Goal: Task Accomplishment & Management: Use online tool/utility

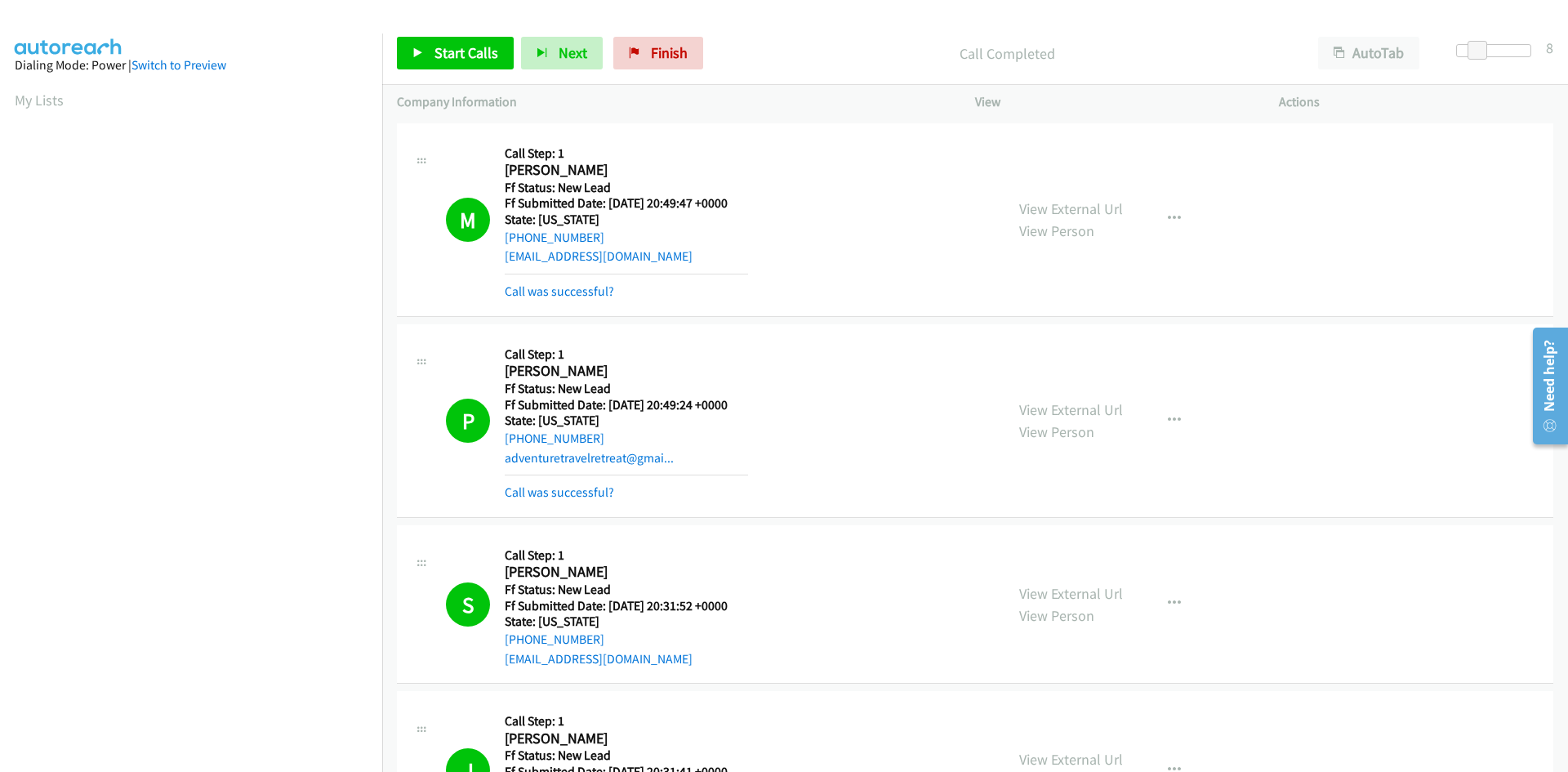
scroll to position [144, 0]
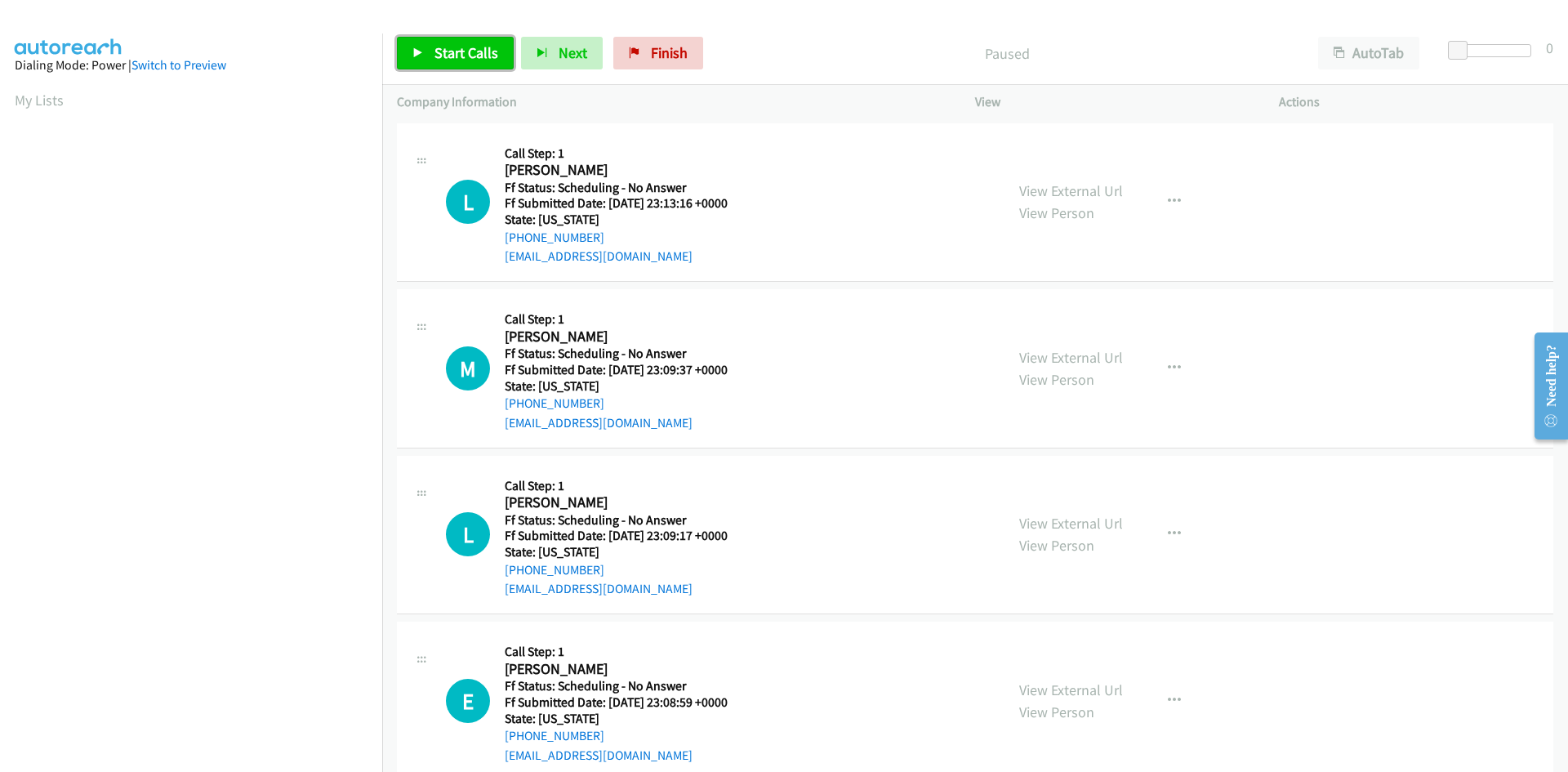
click at [456, 52] on span "Start Calls" at bounding box center [466, 53] width 64 height 19
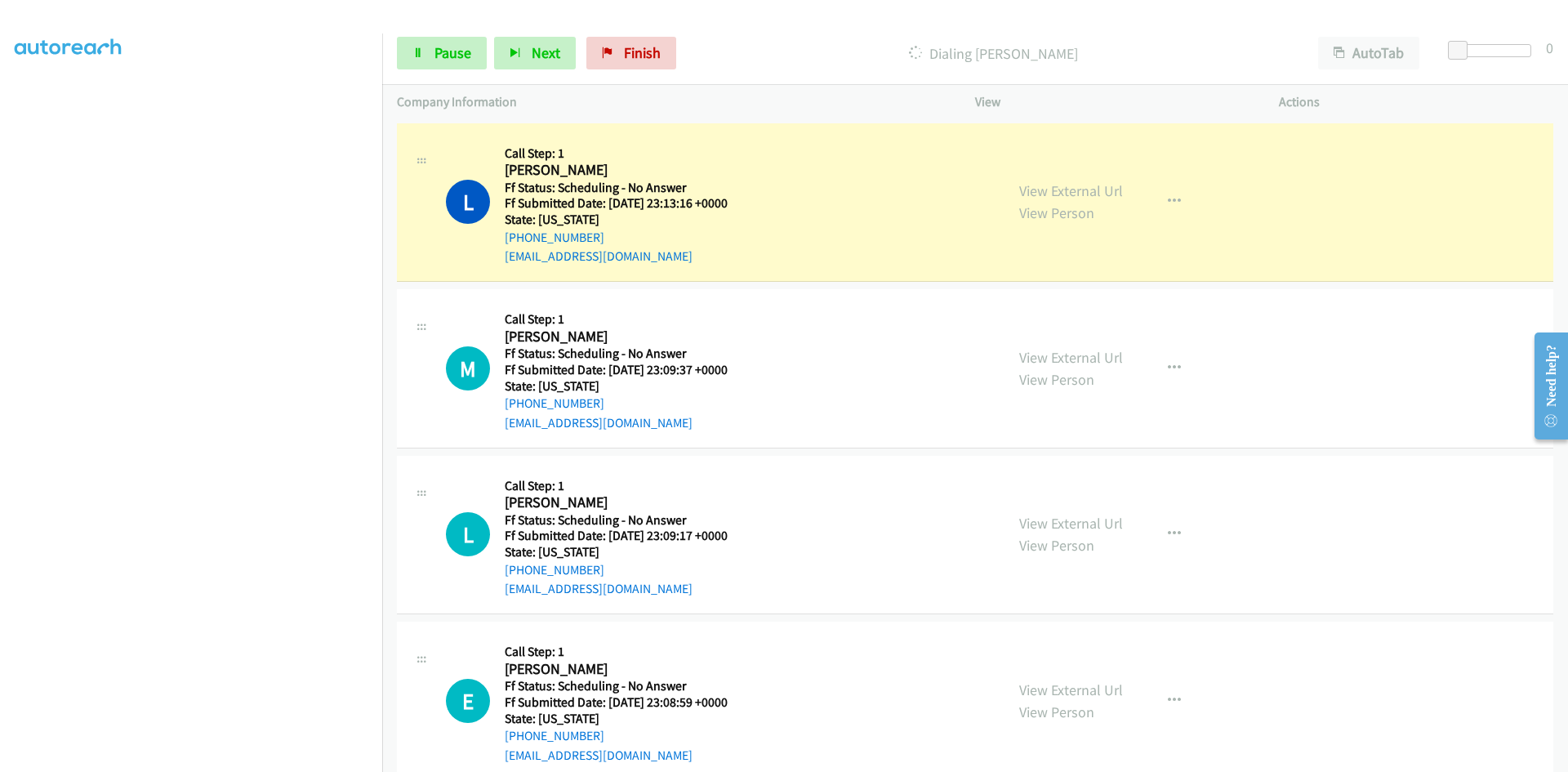
scroll to position [144, 0]
click at [1043, 189] on link "View External Url" at bounding box center [1072, 191] width 104 height 19
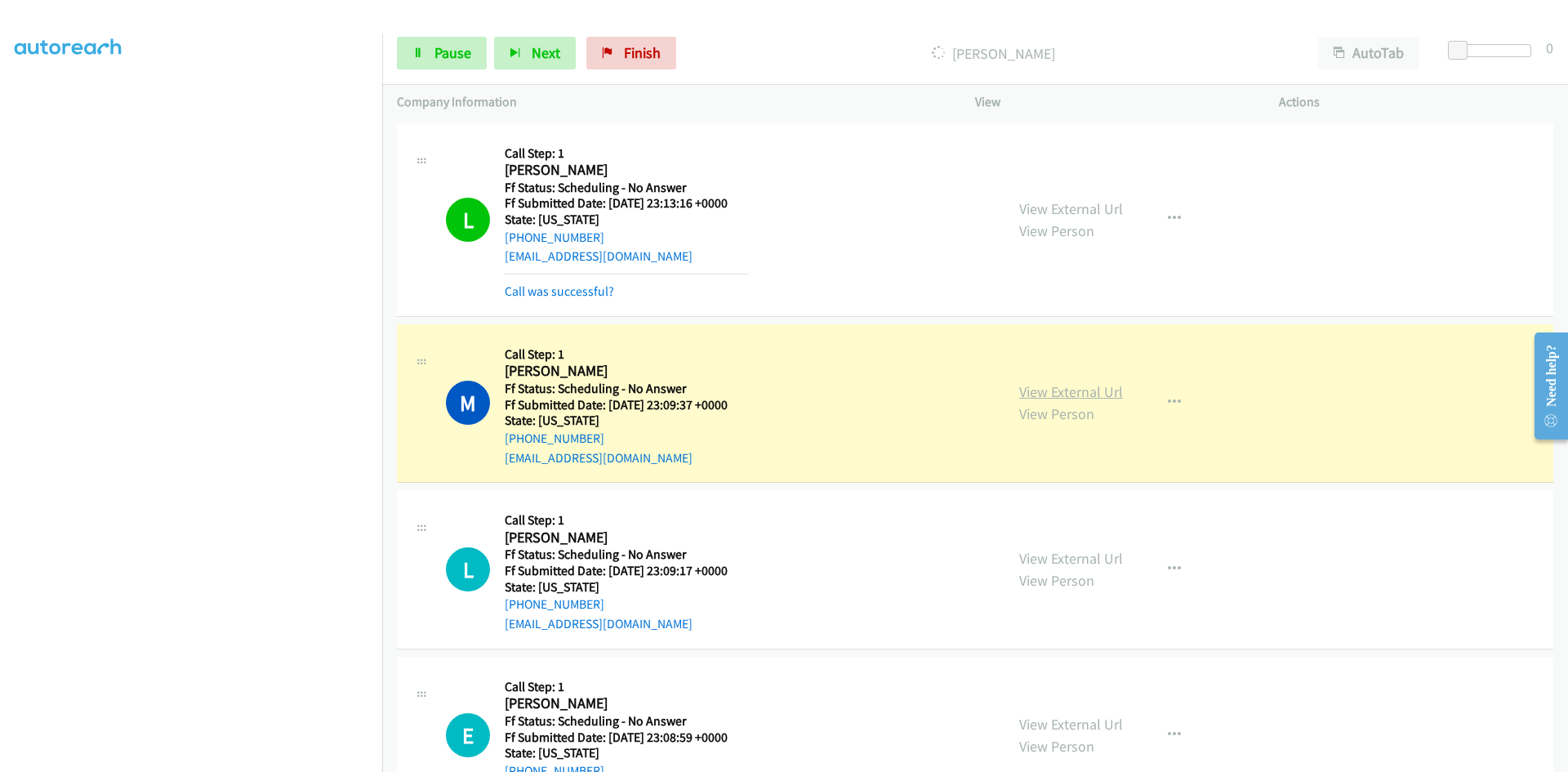
click at [1045, 390] on link "View External Url" at bounding box center [1072, 392] width 104 height 19
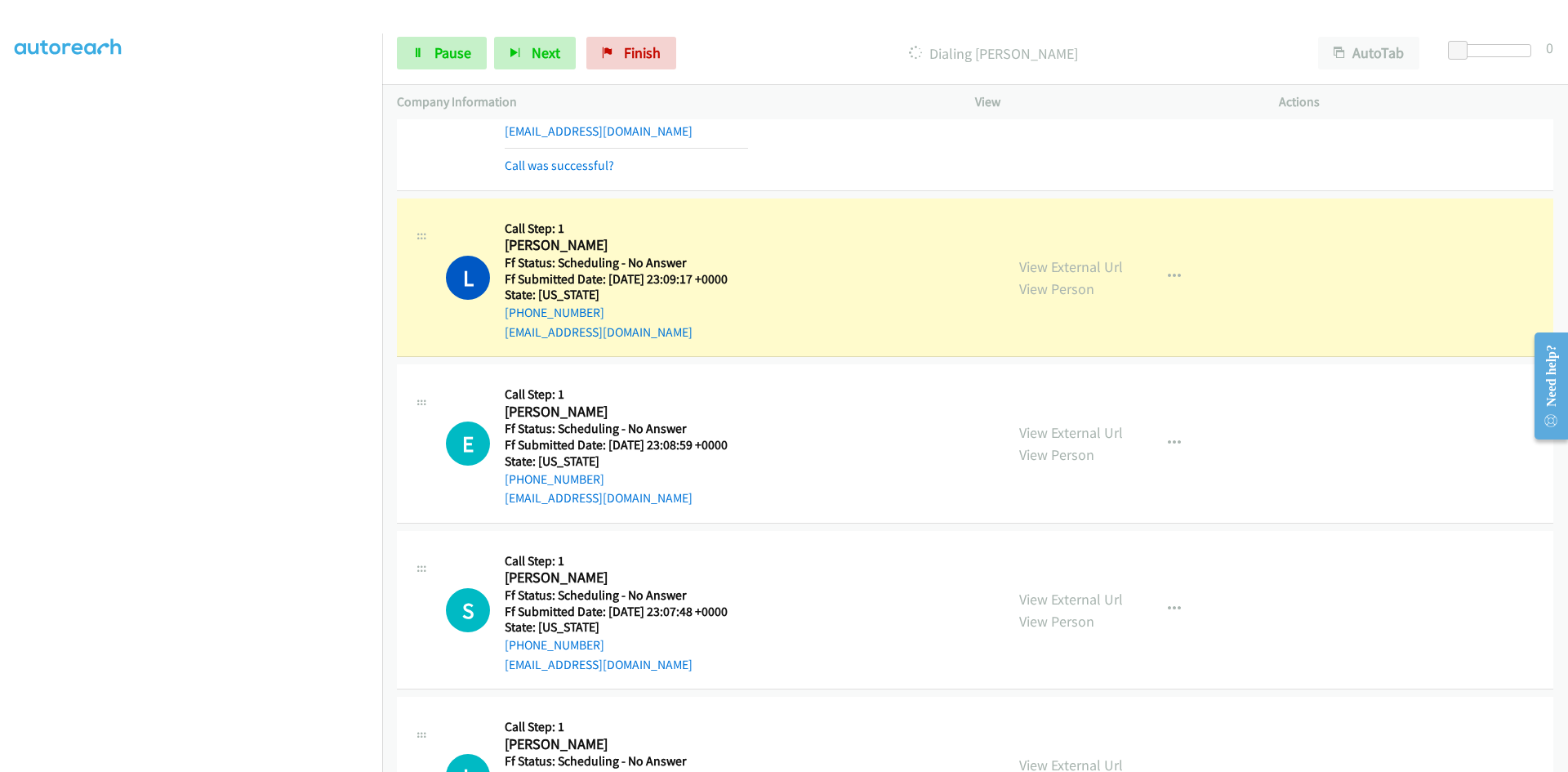
scroll to position [408, 0]
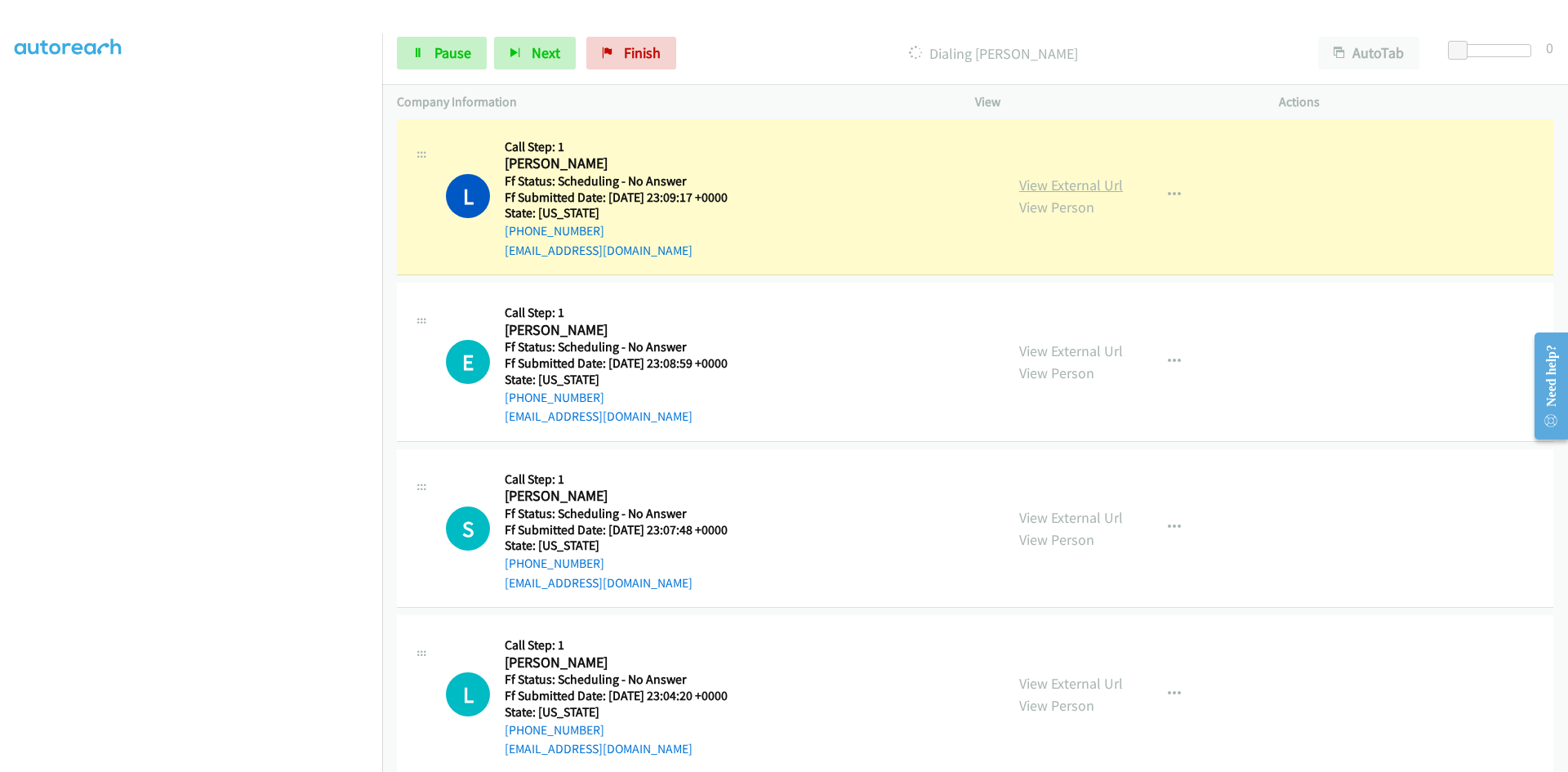
click at [1077, 179] on link "View External Url" at bounding box center [1072, 185] width 104 height 19
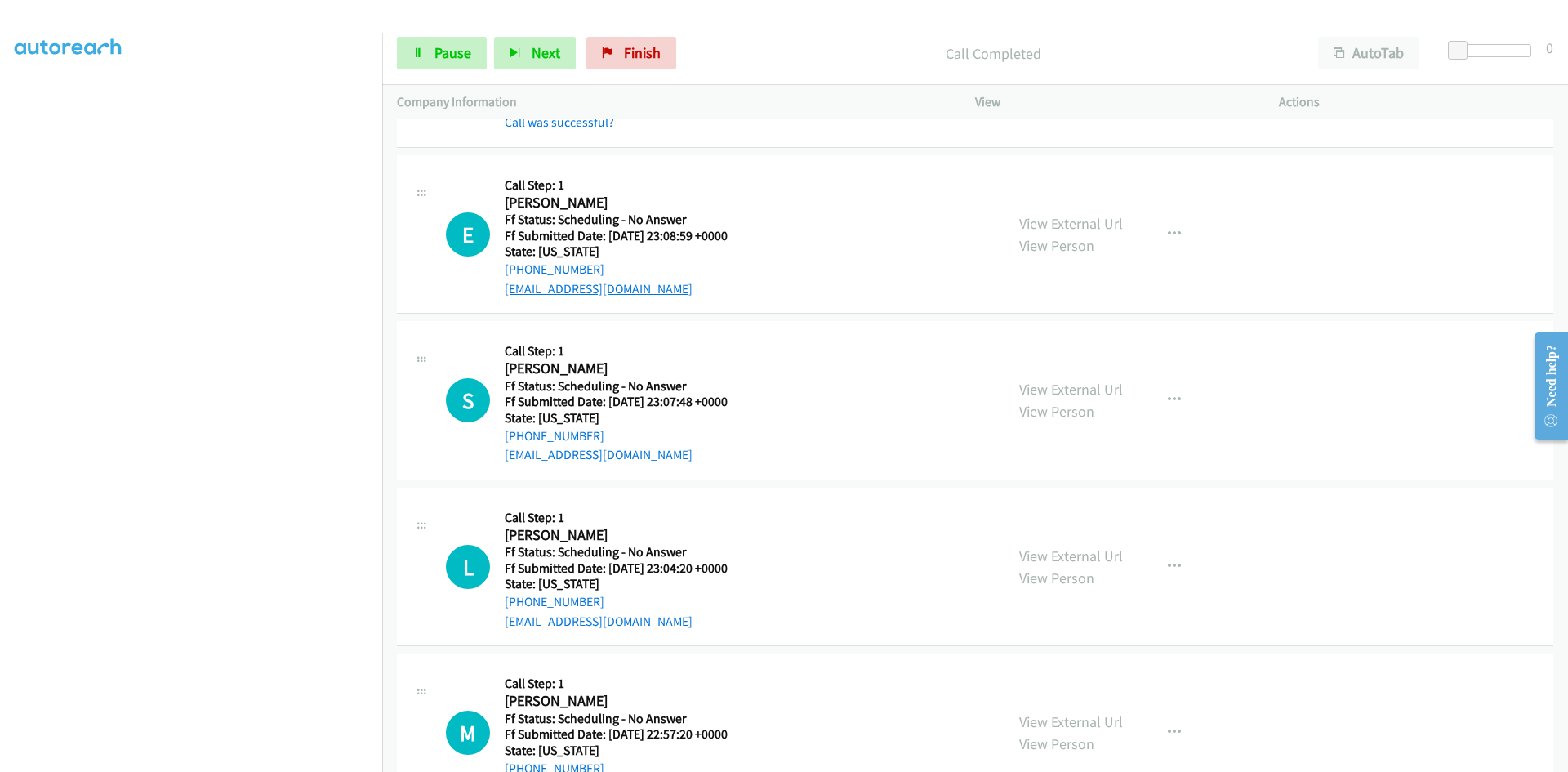
scroll to position [572, 0]
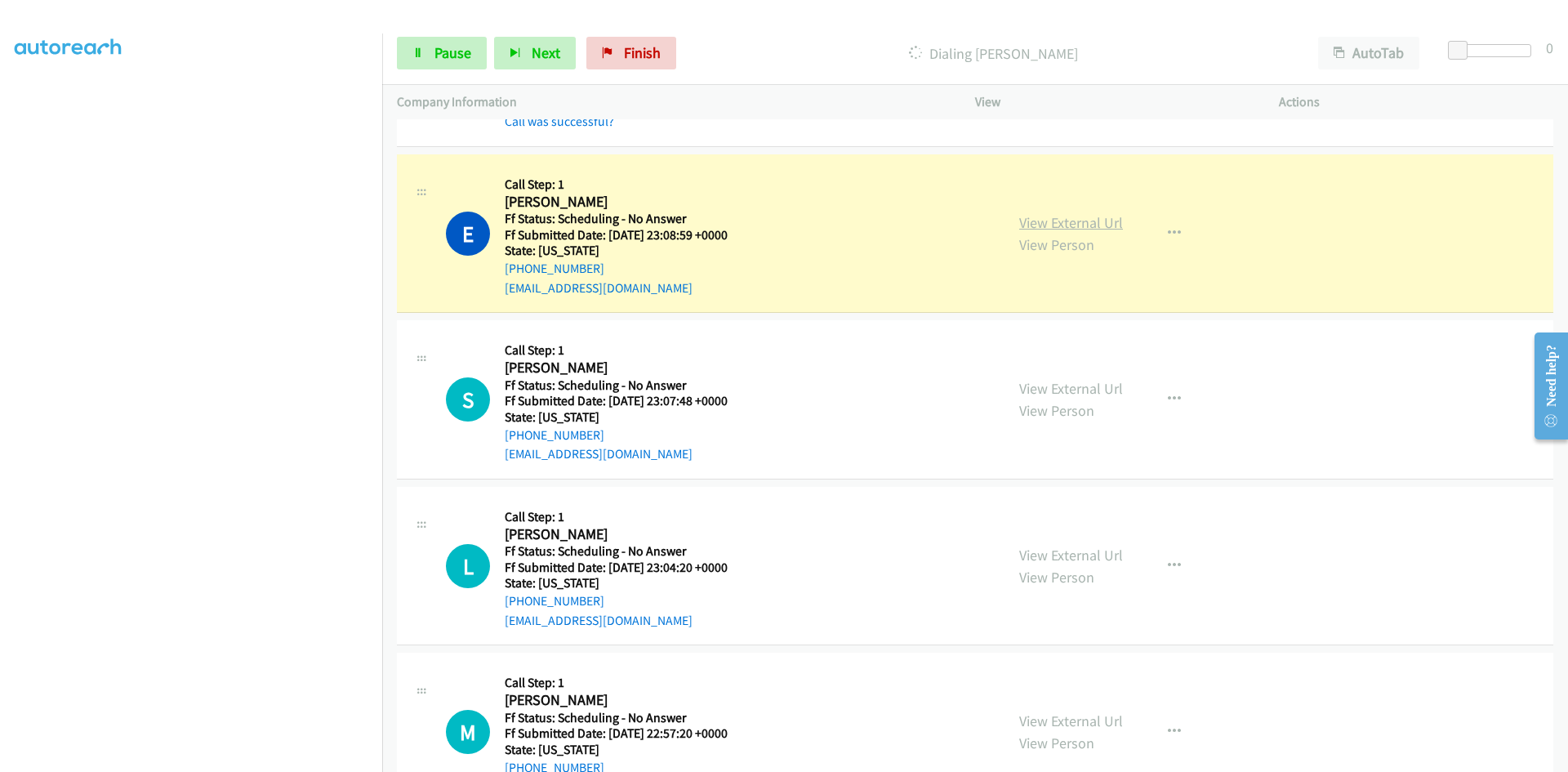
click at [1065, 220] on link "View External Url" at bounding box center [1072, 223] width 104 height 19
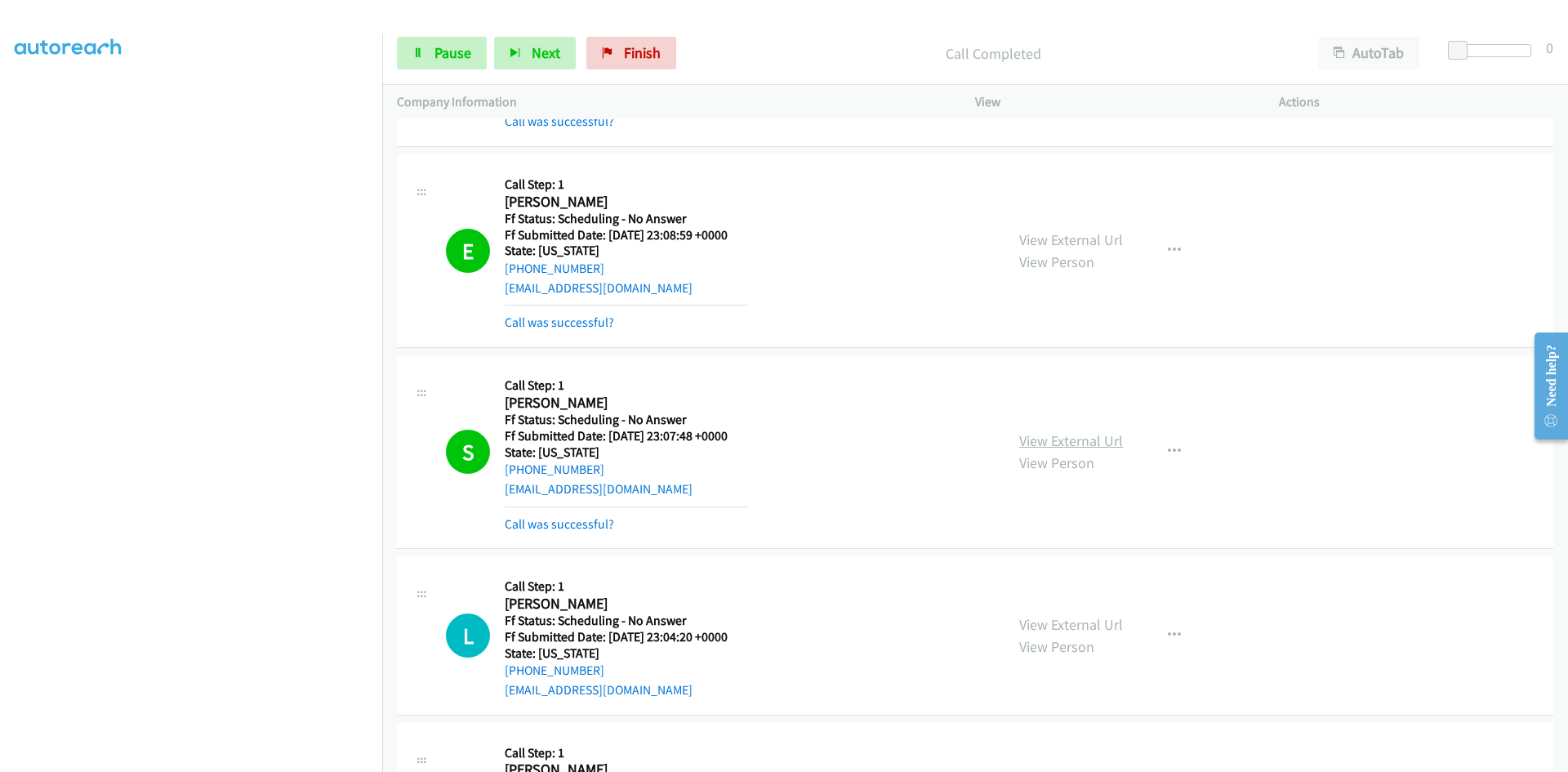
click at [1091, 443] on link "View External Url" at bounding box center [1072, 441] width 104 height 19
click at [1037, 241] on link "View External Url" at bounding box center [1072, 240] width 104 height 19
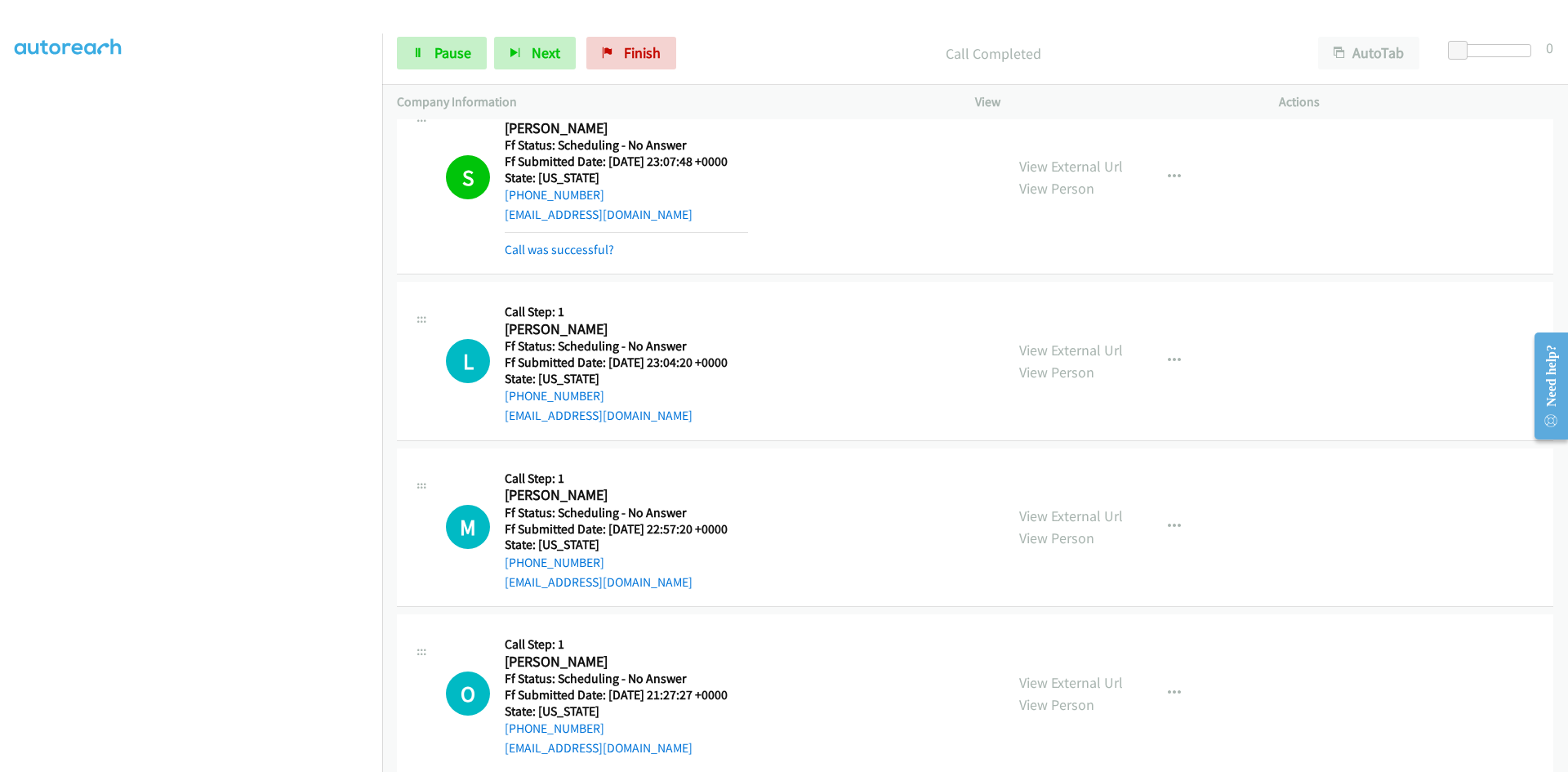
scroll to position [899, 0]
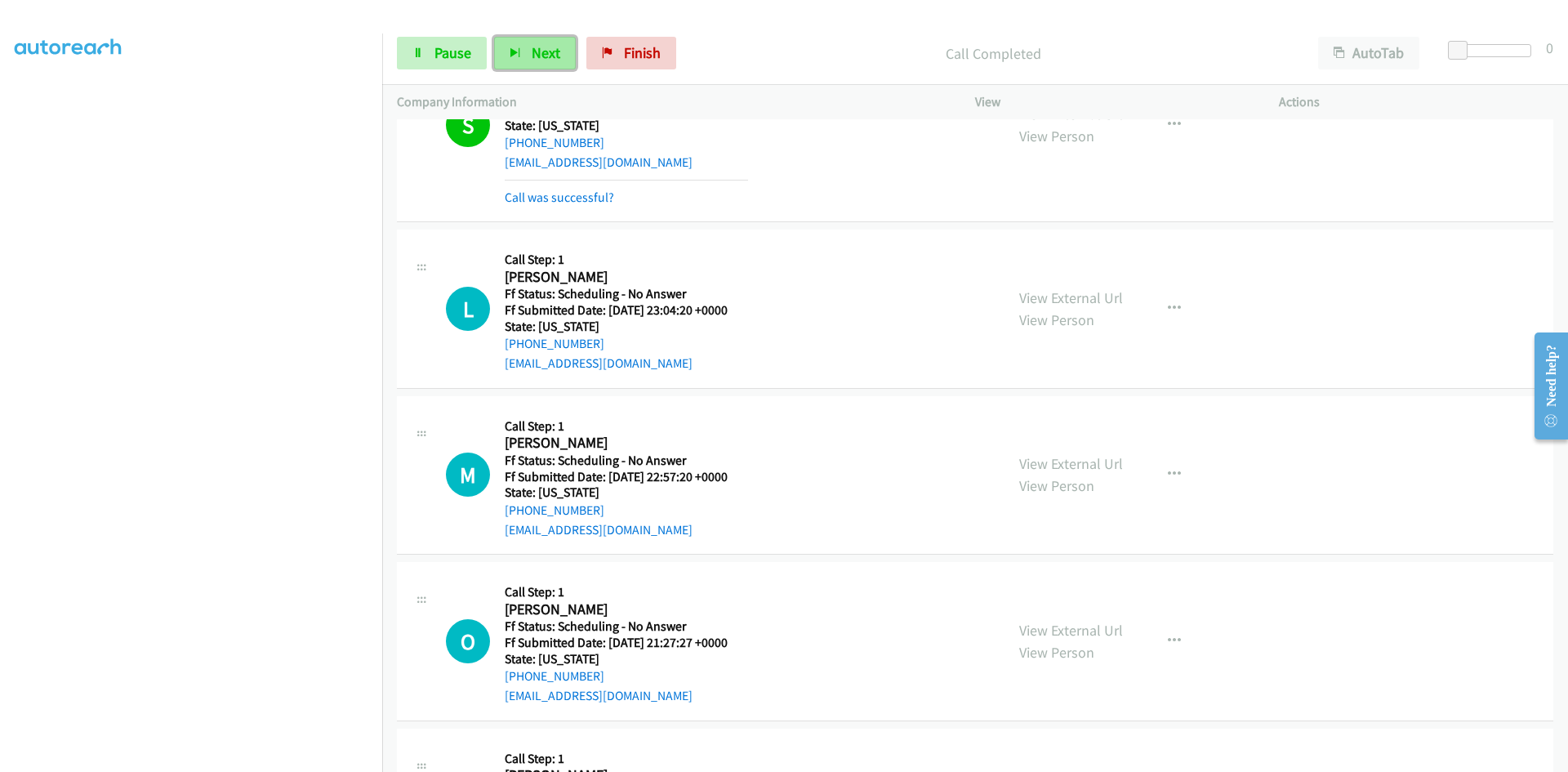
click at [546, 50] on span "Next" at bounding box center [546, 53] width 28 height 19
click at [1043, 292] on link "View External Url" at bounding box center [1072, 298] width 104 height 19
click at [1168, 312] on icon "button" at bounding box center [1174, 308] width 13 height 13
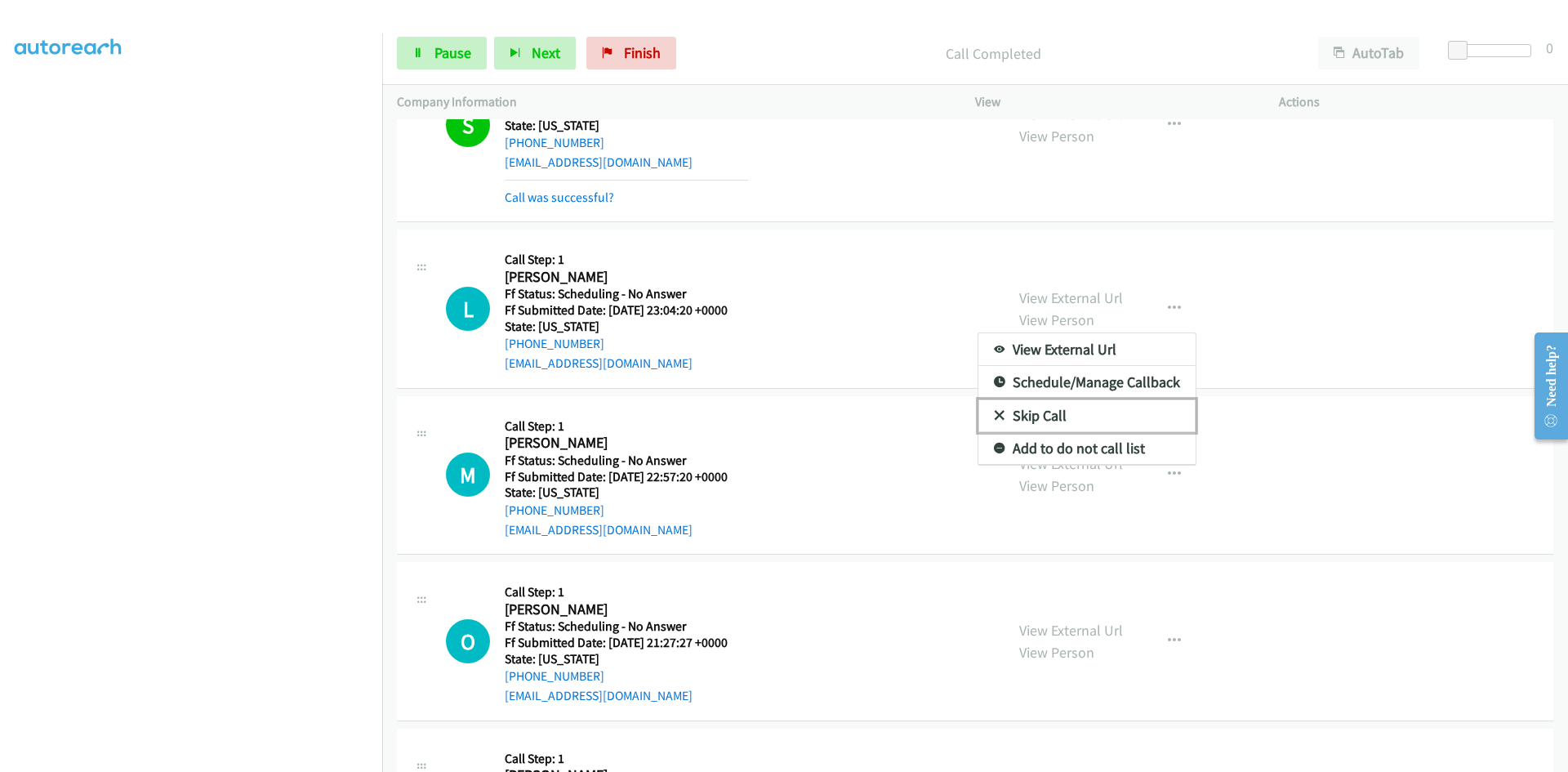
click at [1074, 413] on link "Skip Call" at bounding box center [1087, 416] width 218 height 33
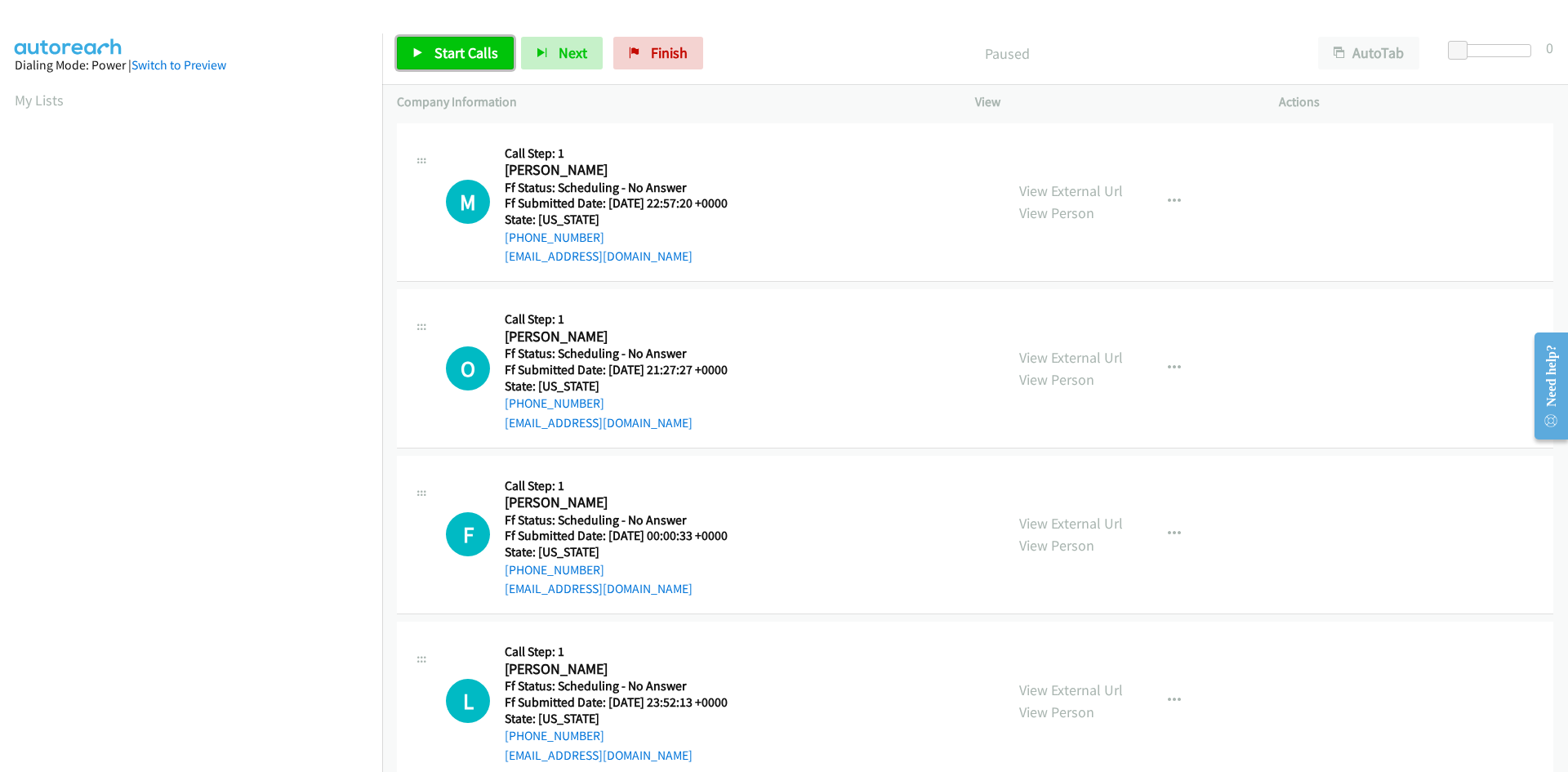
click at [496, 54] on span "Start Calls" at bounding box center [466, 53] width 64 height 19
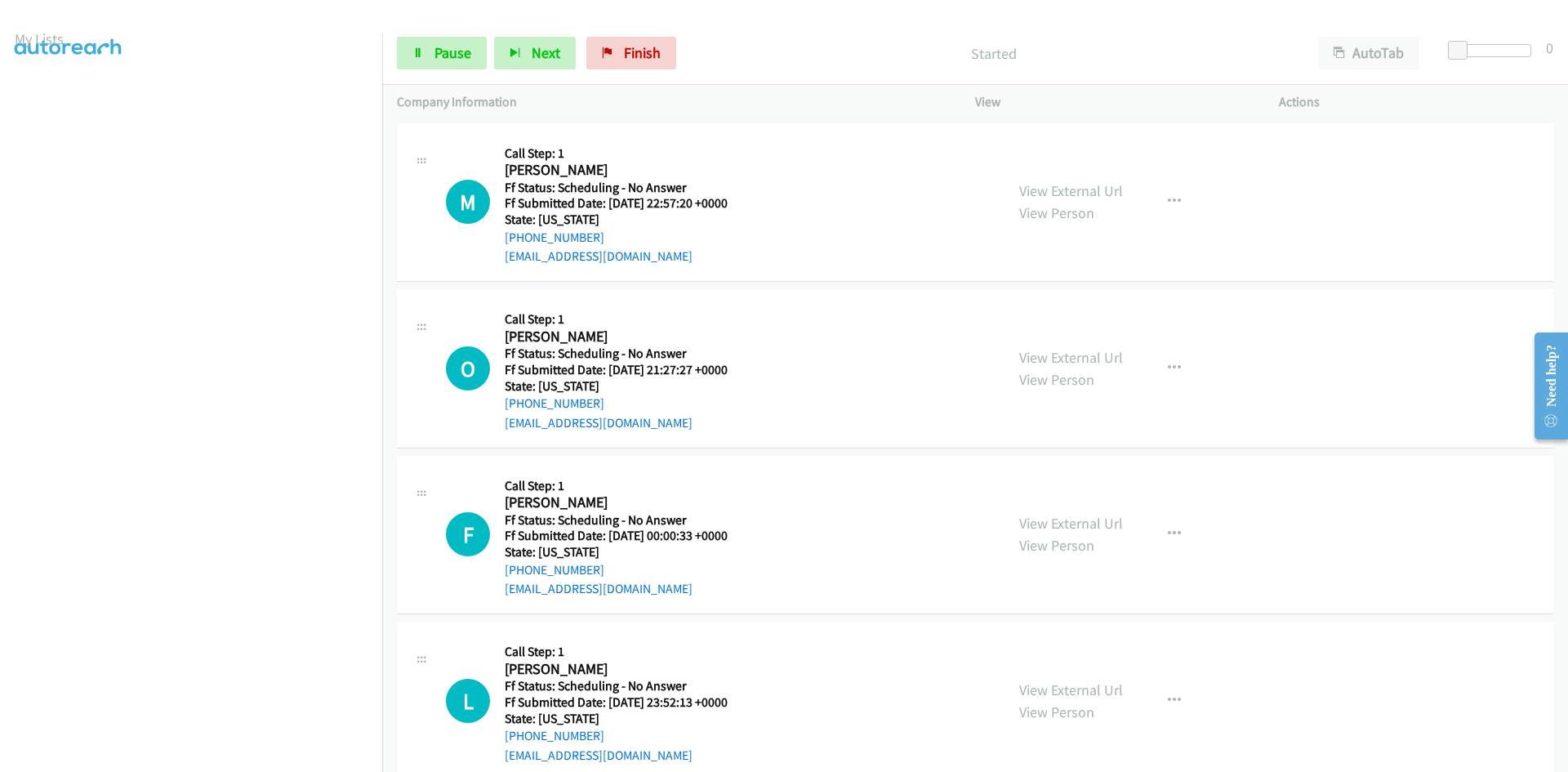
scroll to position [144, 0]
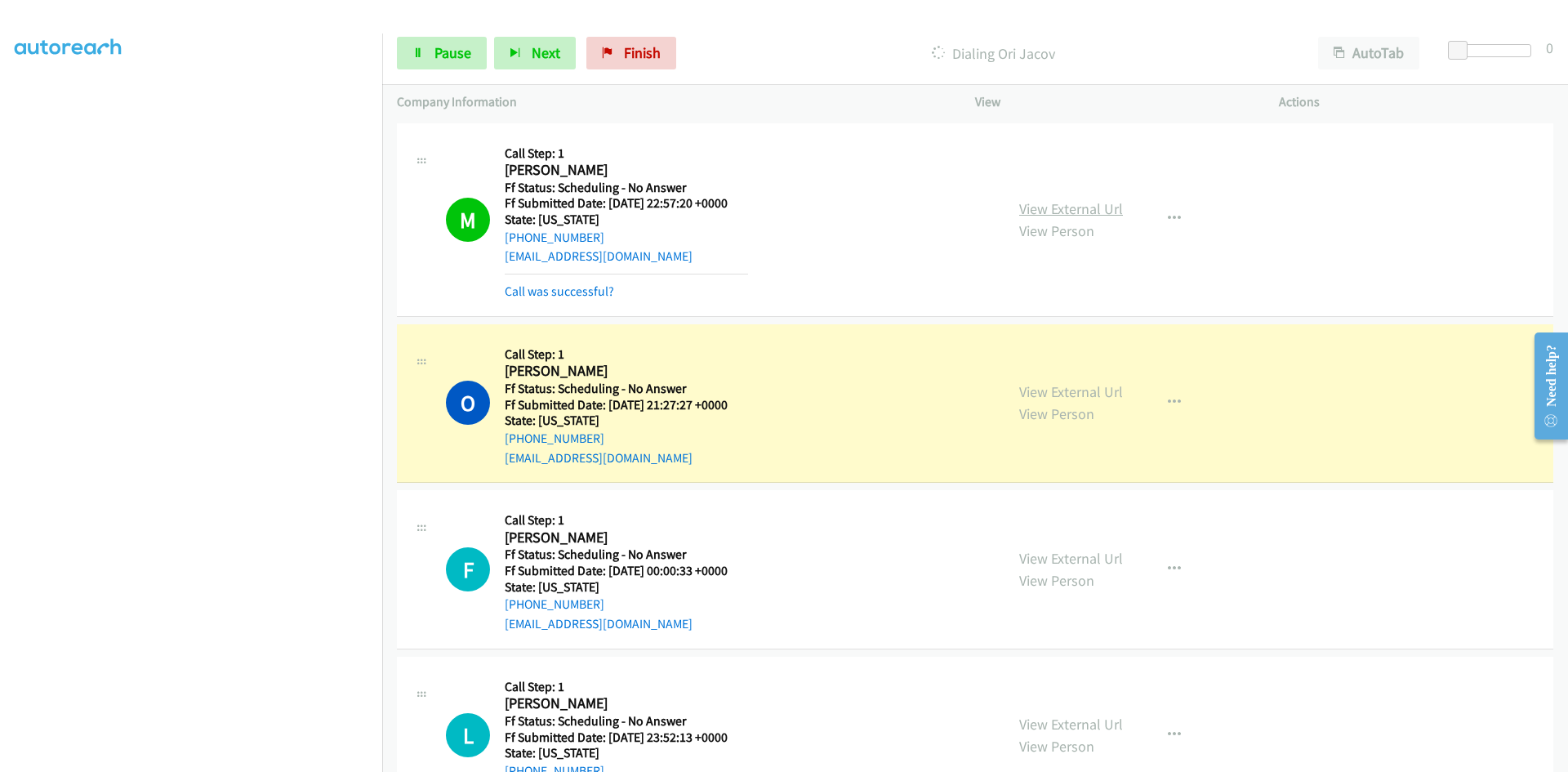
click at [1043, 206] on link "View External Url" at bounding box center [1072, 209] width 104 height 19
click at [1035, 394] on link "View External Url" at bounding box center [1072, 392] width 104 height 19
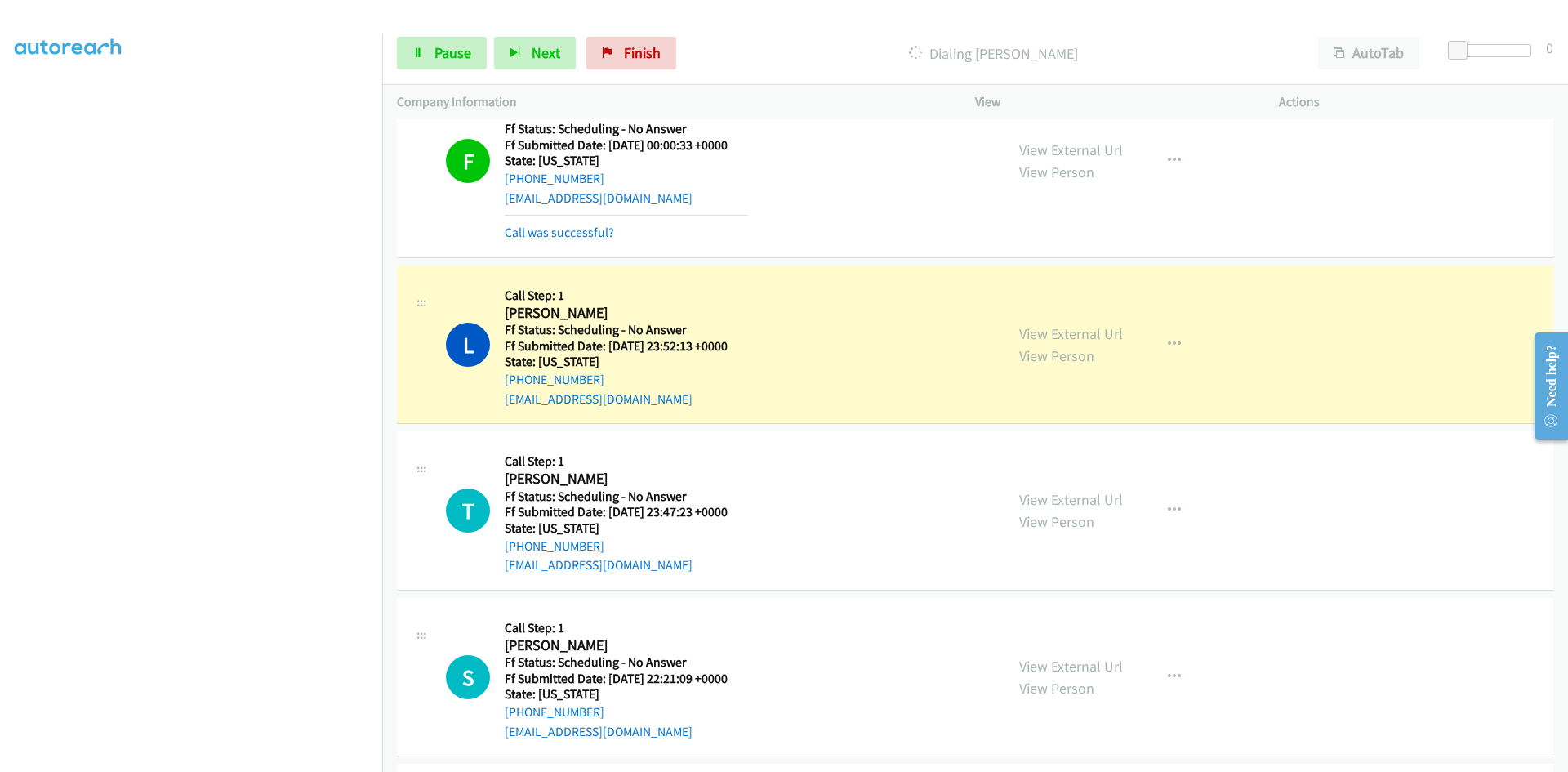
scroll to position [490, 0]
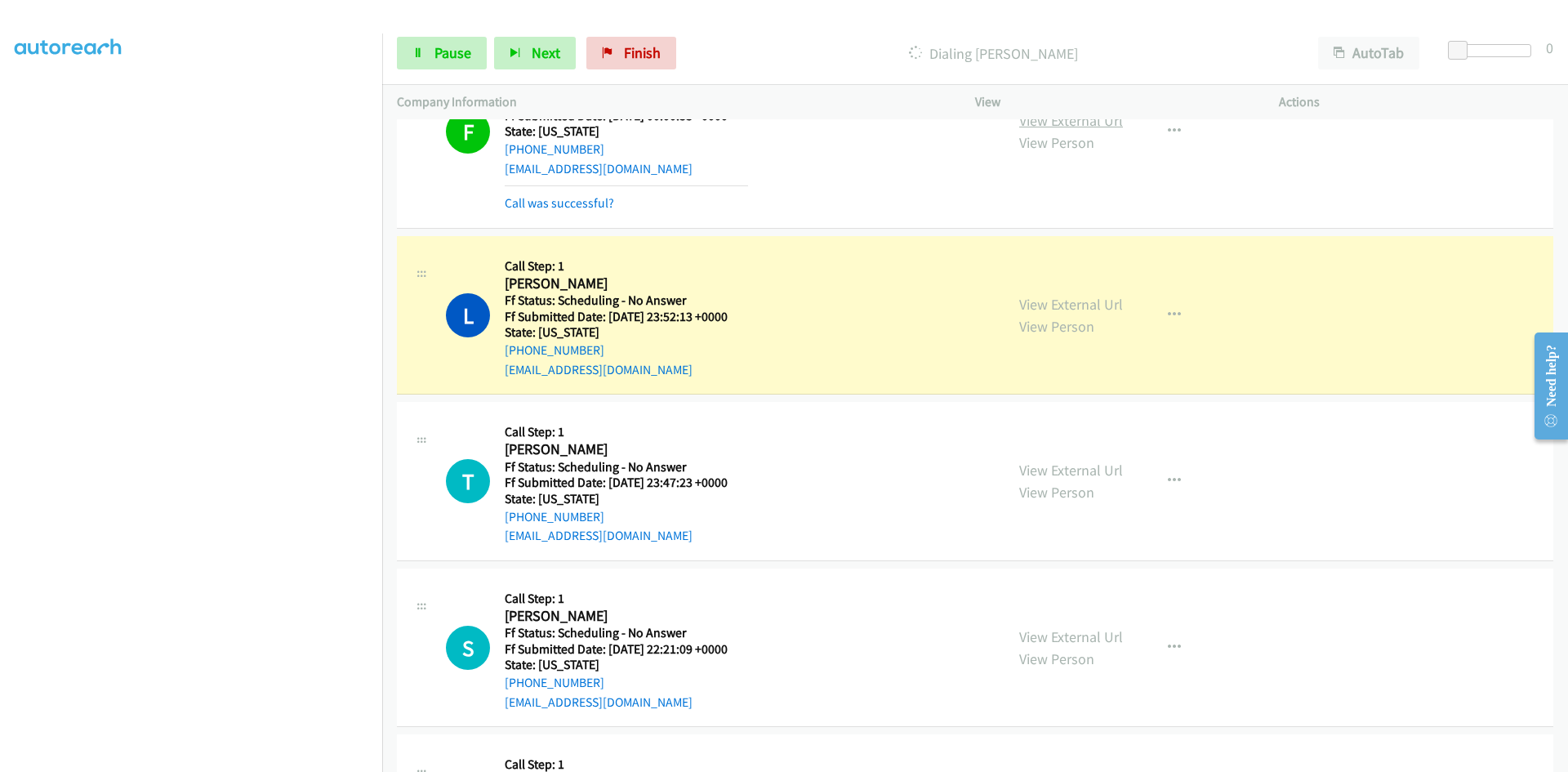
click at [1098, 127] on link "View External Url" at bounding box center [1072, 121] width 104 height 19
click at [1072, 305] on link "View External Url" at bounding box center [1072, 305] width 104 height 19
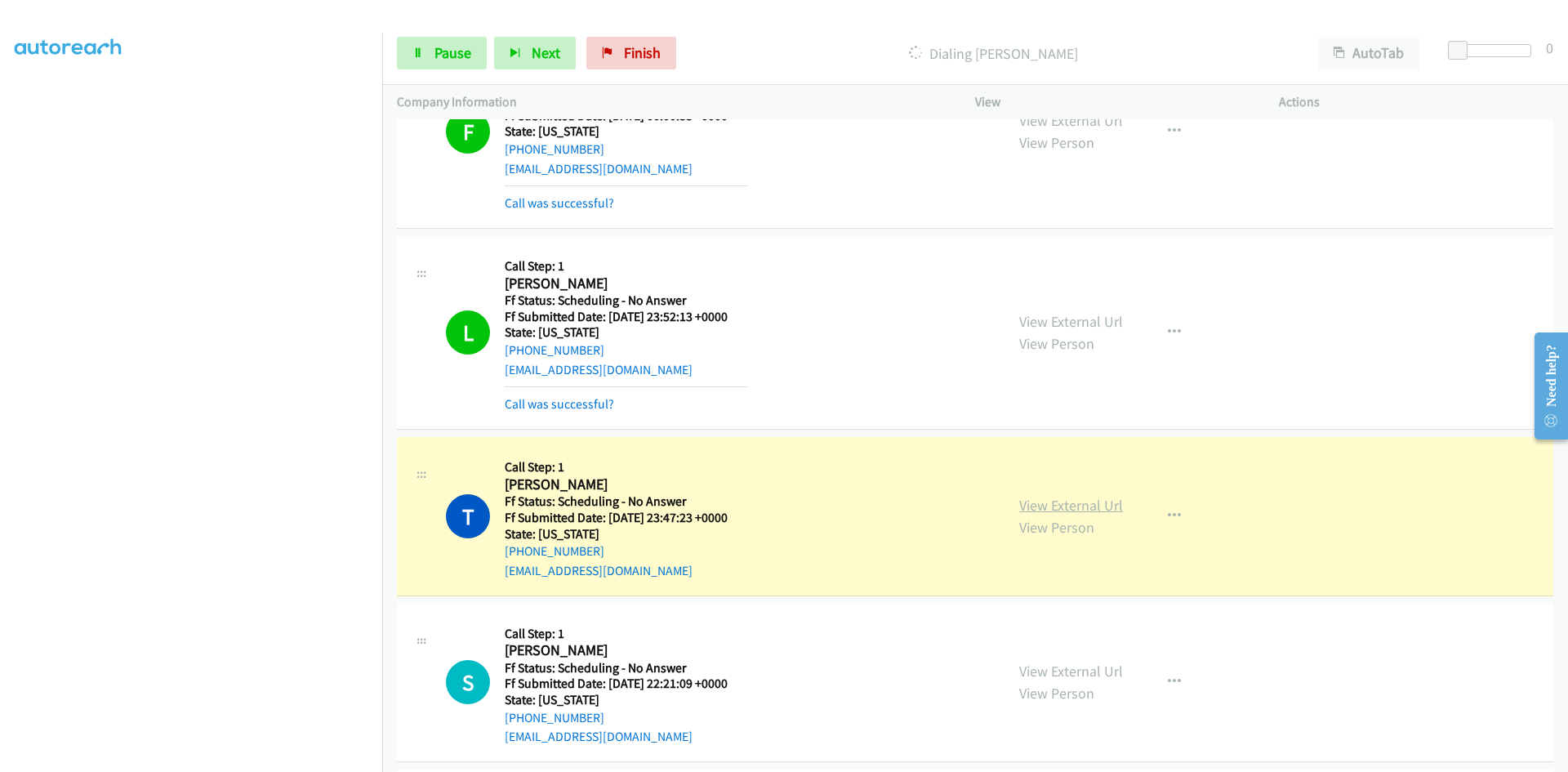
click at [1104, 508] on link "View External Url" at bounding box center [1072, 505] width 104 height 19
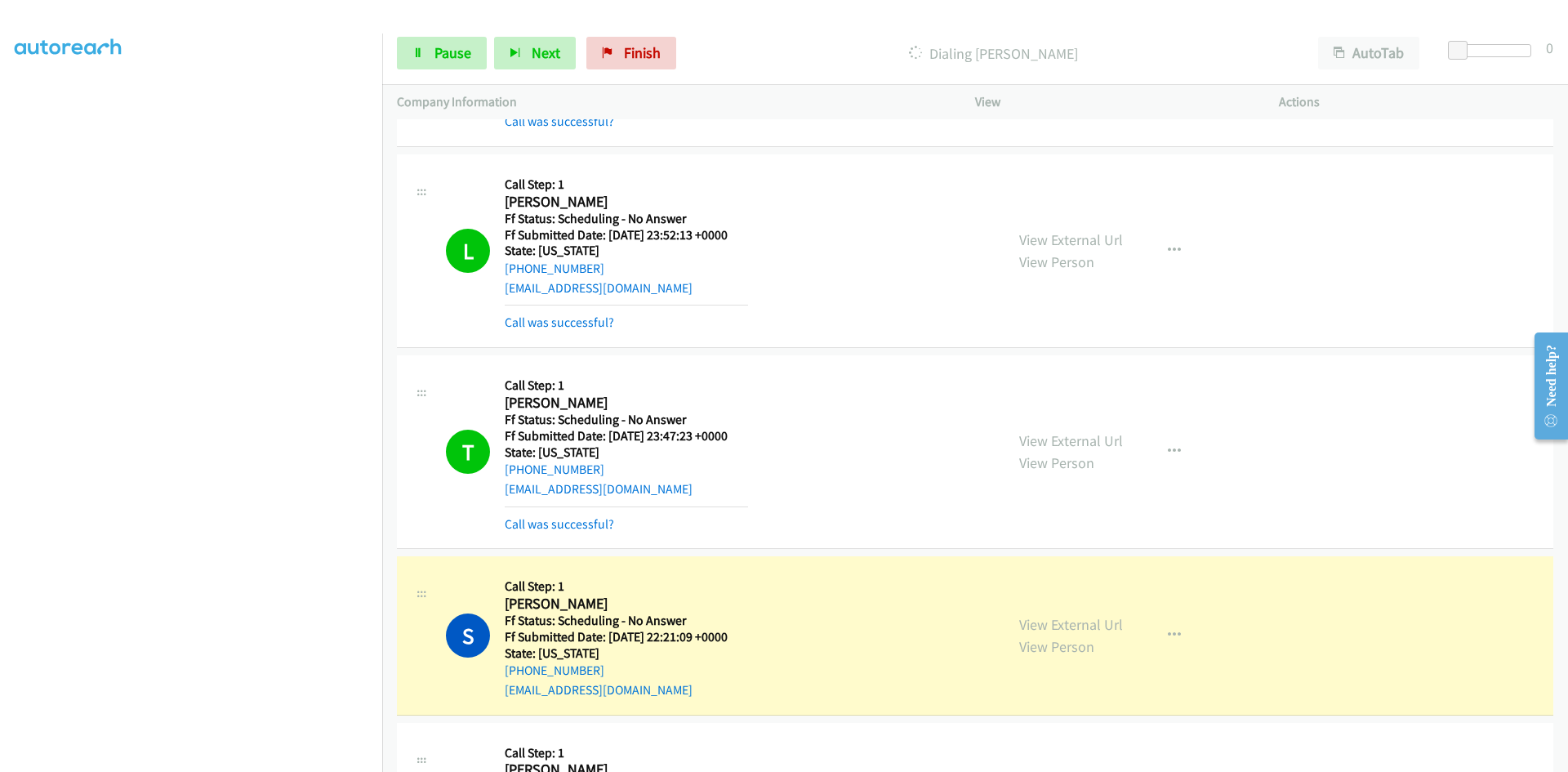
scroll to position [654, 0]
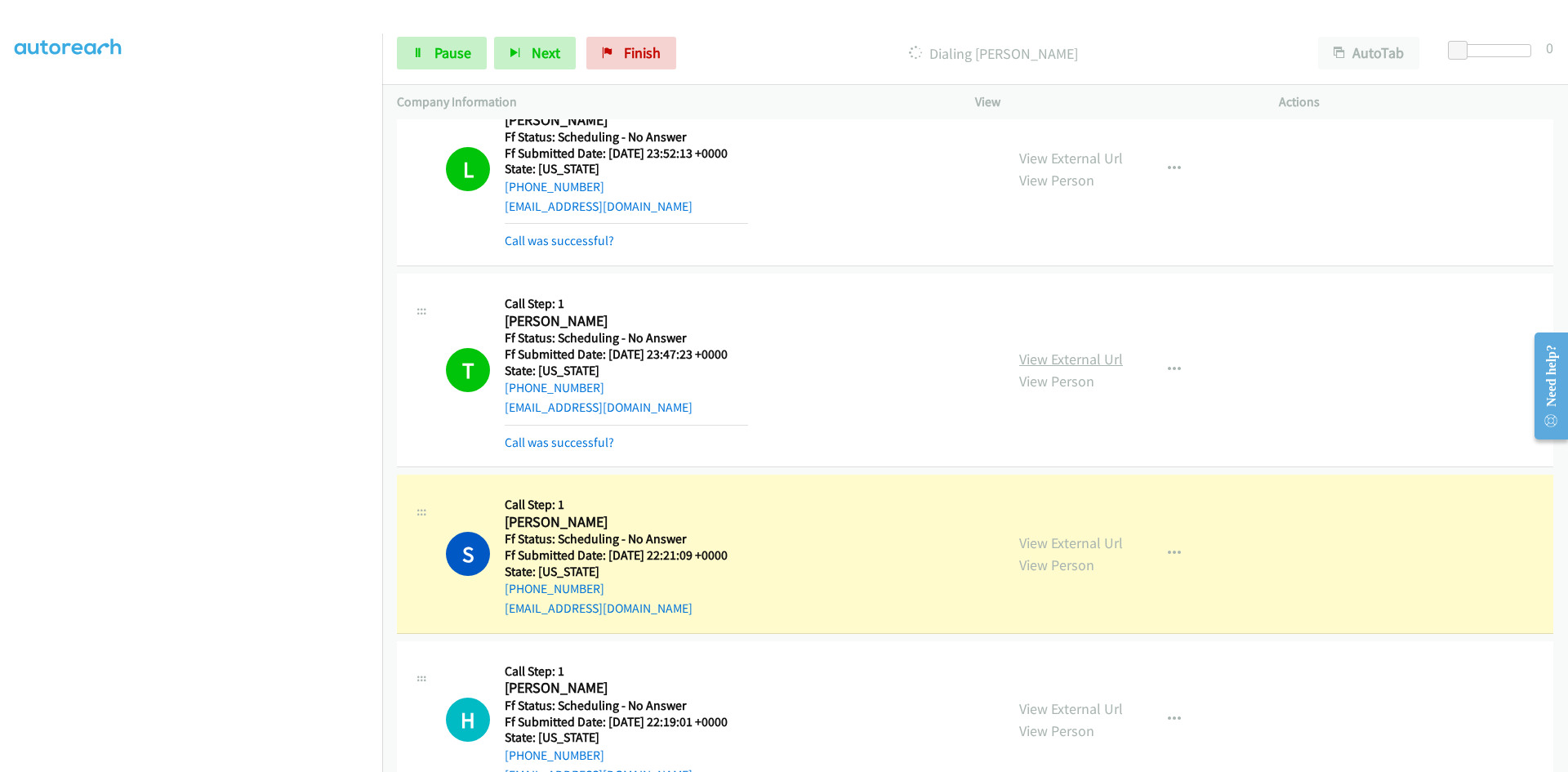
click at [1053, 360] on link "View External Url" at bounding box center [1072, 359] width 104 height 19
click at [1064, 542] on link "View External Url" at bounding box center [1072, 543] width 104 height 19
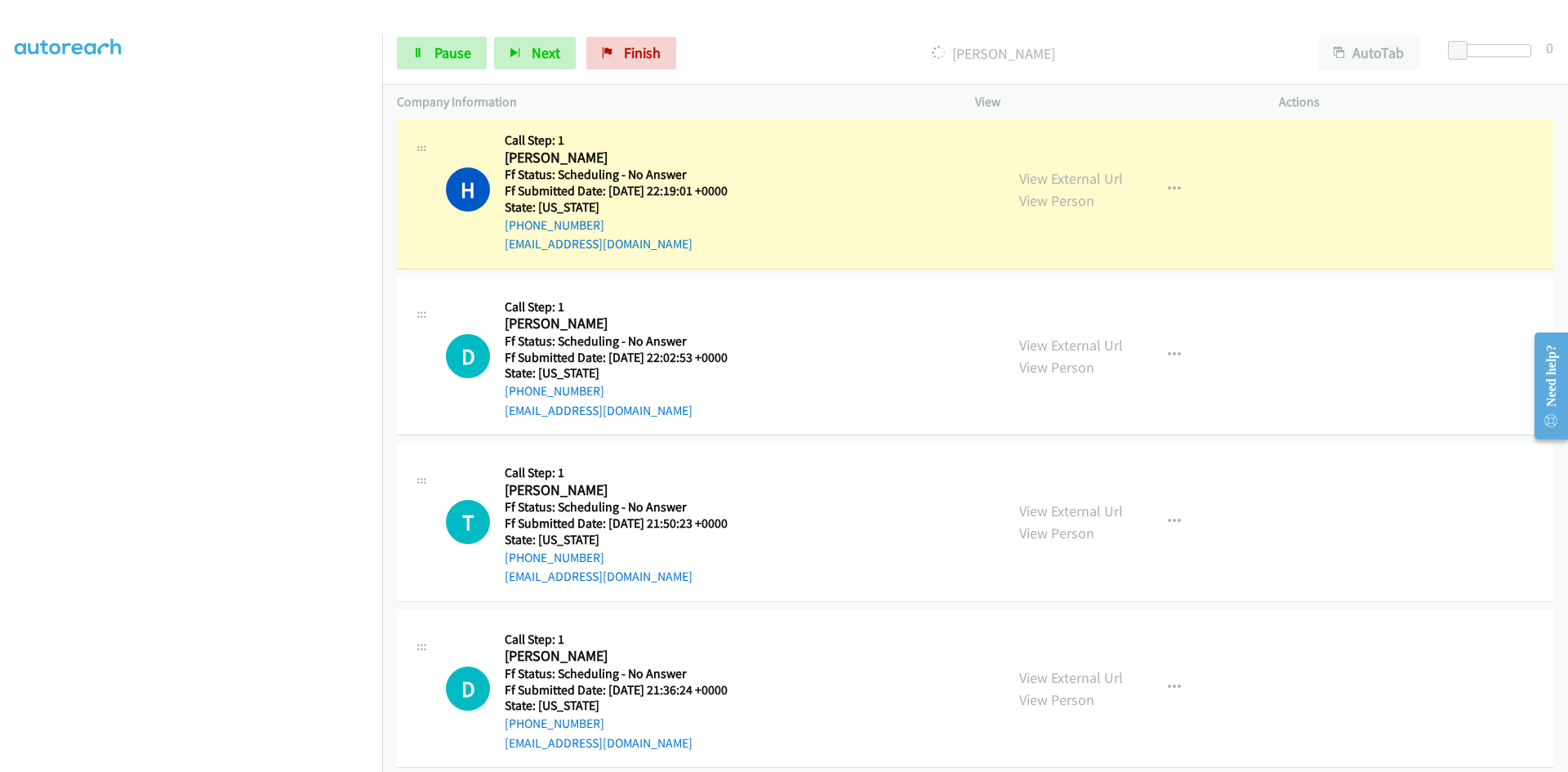
scroll to position [1225, 0]
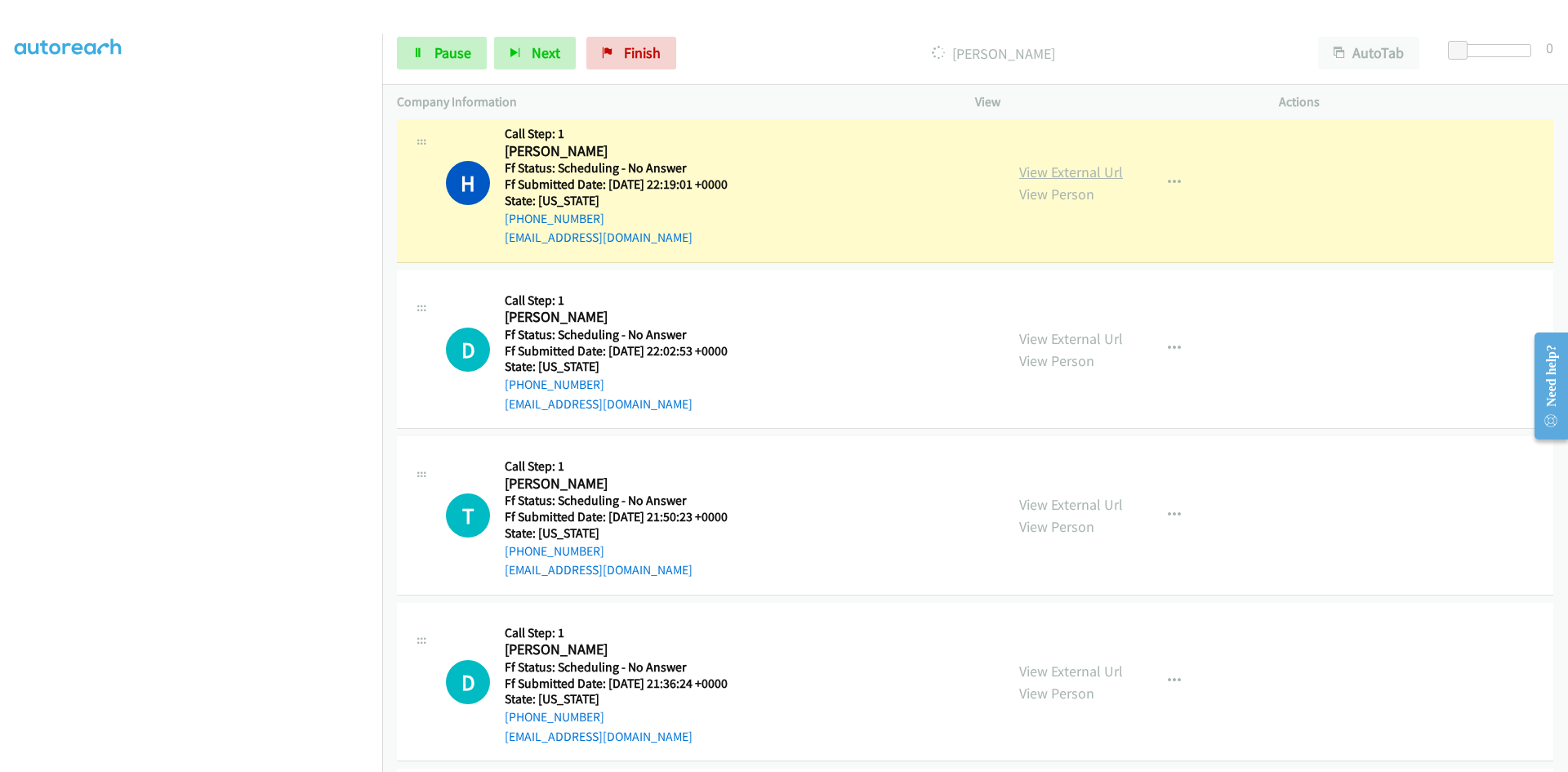
click at [1035, 174] on link "View External Url" at bounding box center [1072, 172] width 104 height 19
click at [462, 59] on span "Pause" at bounding box center [452, 53] width 37 height 19
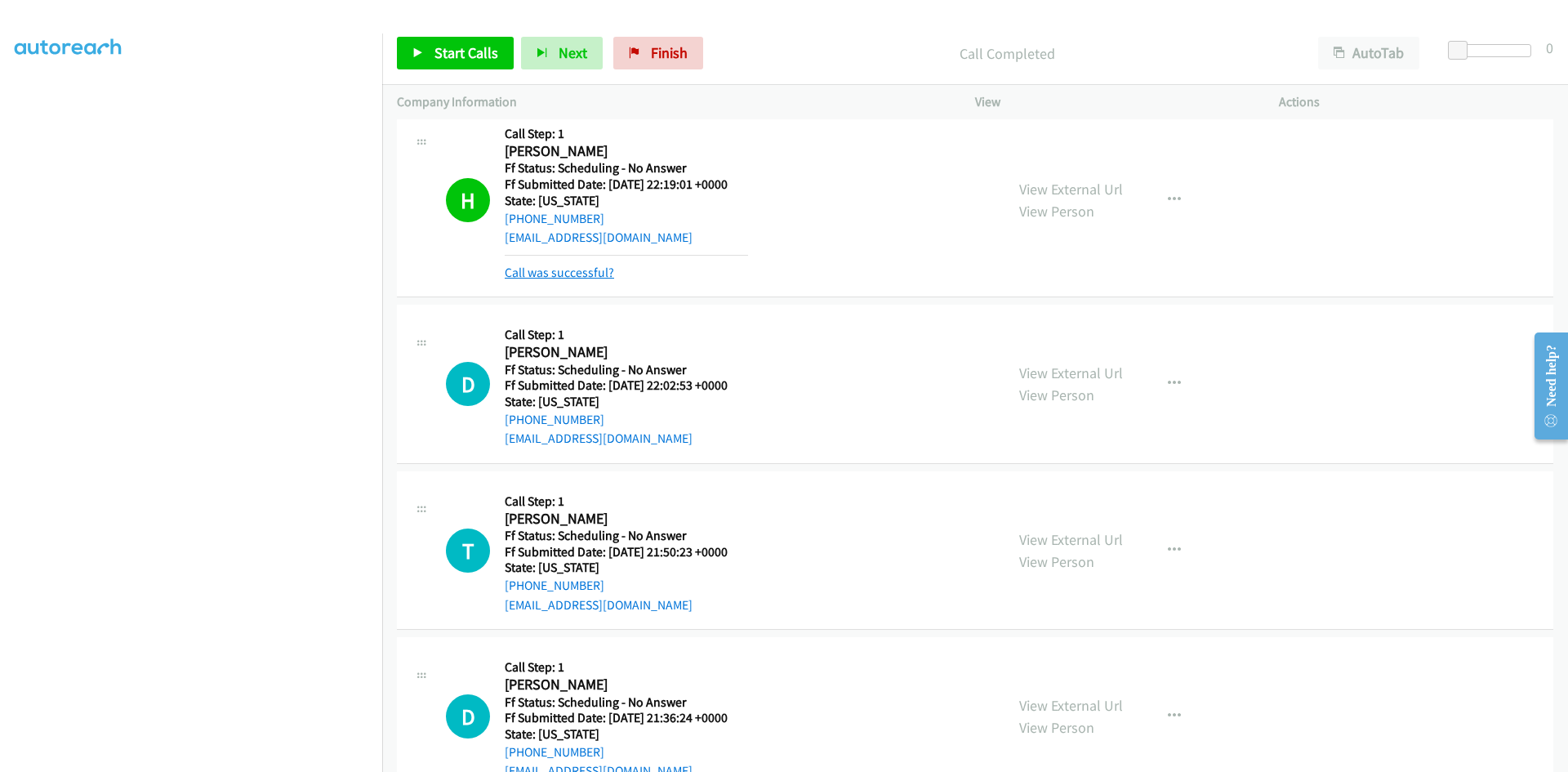
click at [584, 280] on link "Call was successful?" at bounding box center [560, 273] width 110 height 16
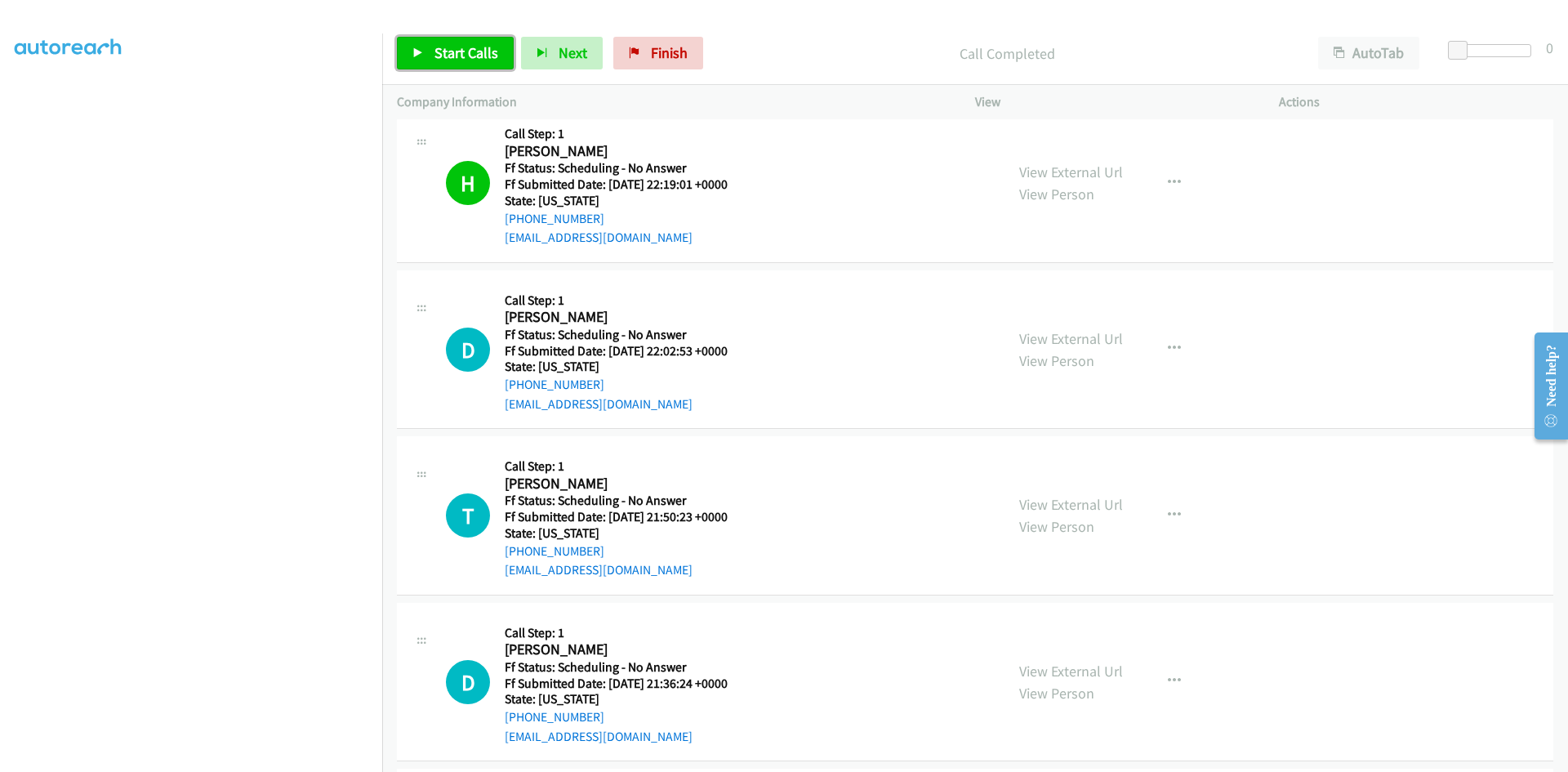
click at [452, 54] on span "Start Calls" at bounding box center [466, 53] width 64 height 19
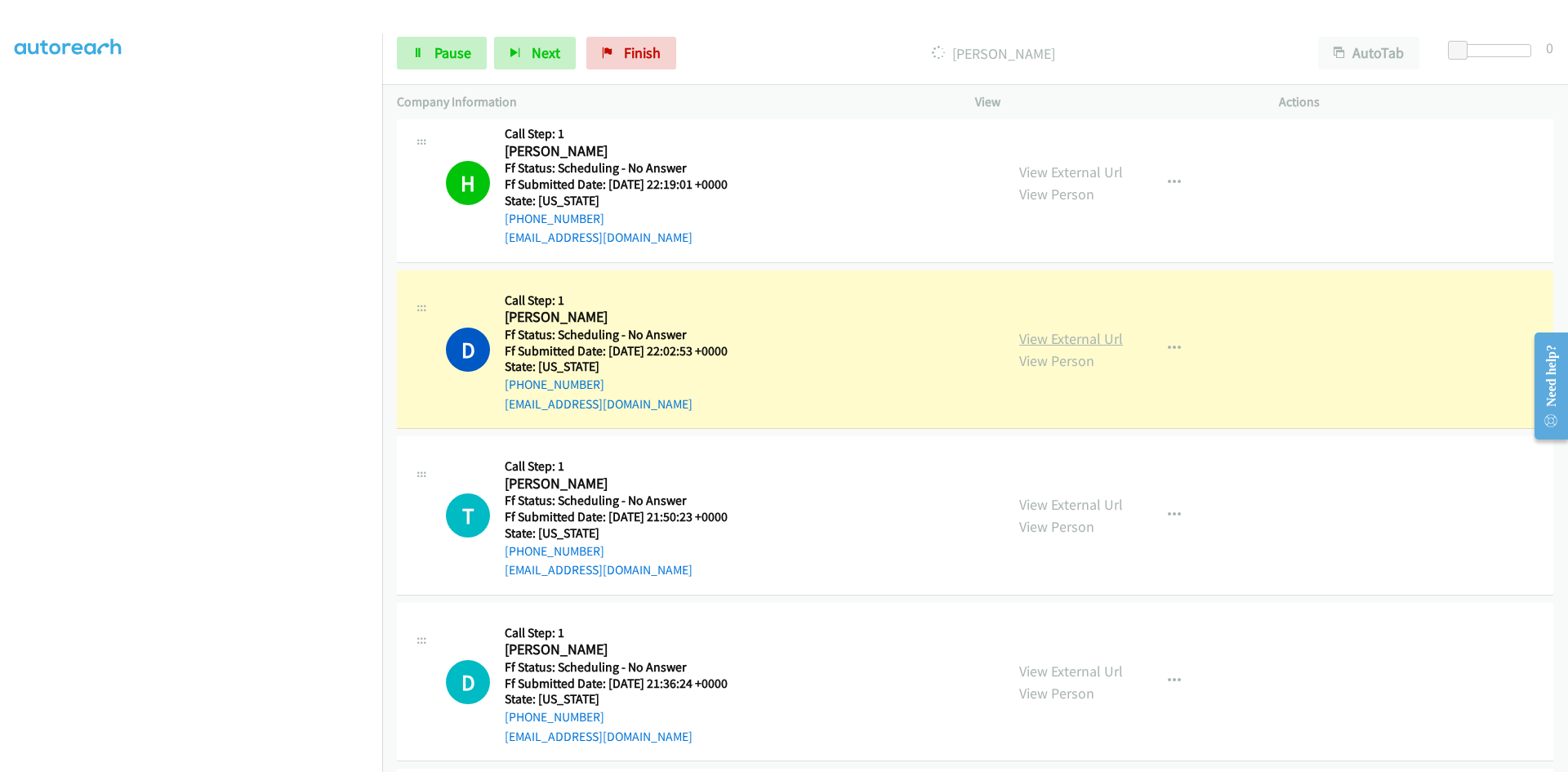
click at [1102, 341] on link "View External Url" at bounding box center [1072, 339] width 104 height 19
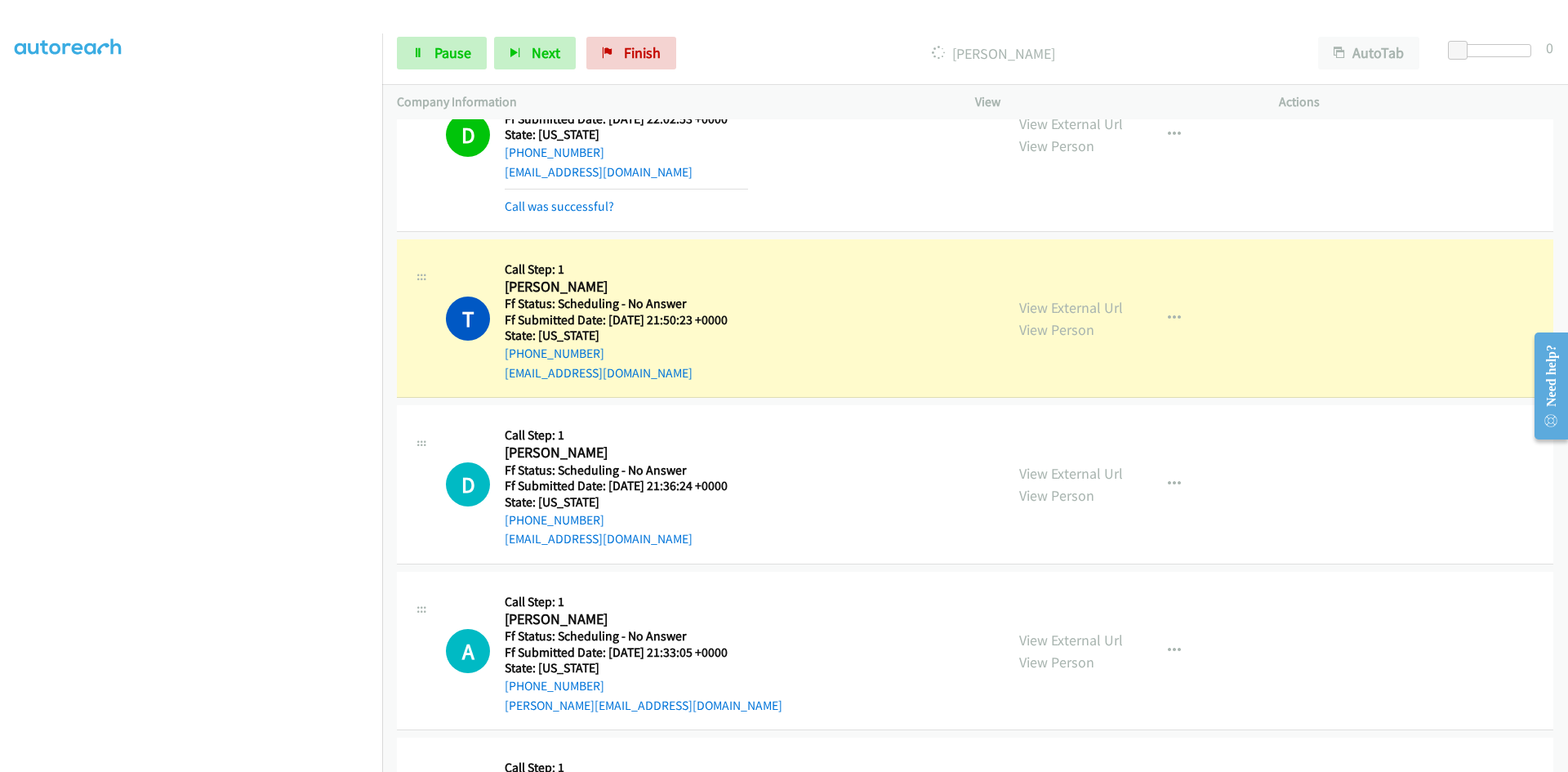
scroll to position [1553, 0]
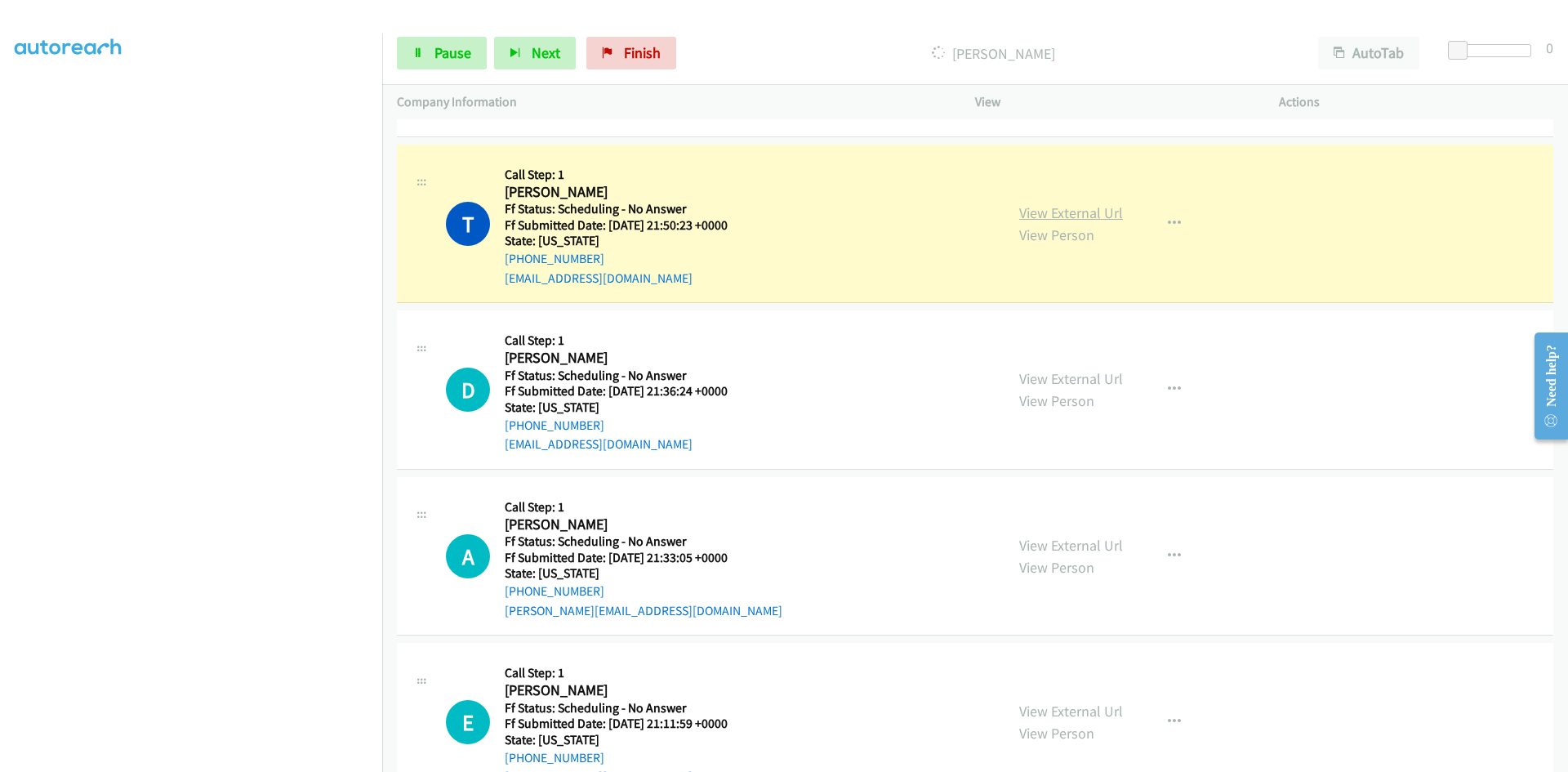
click at [1049, 215] on link "View External Url" at bounding box center [1072, 213] width 104 height 19
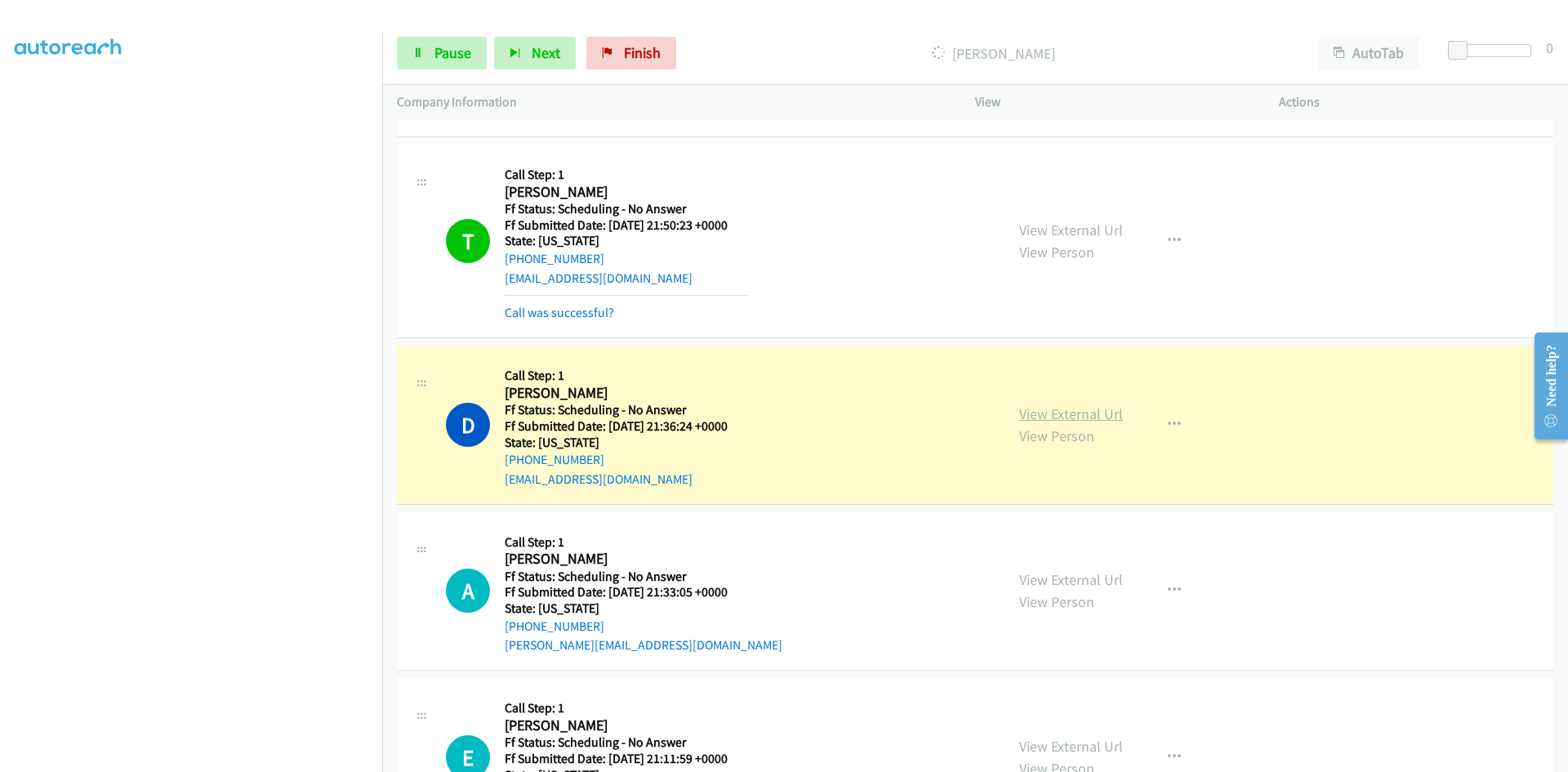
click at [1110, 419] on link "View External Url" at bounding box center [1072, 414] width 104 height 19
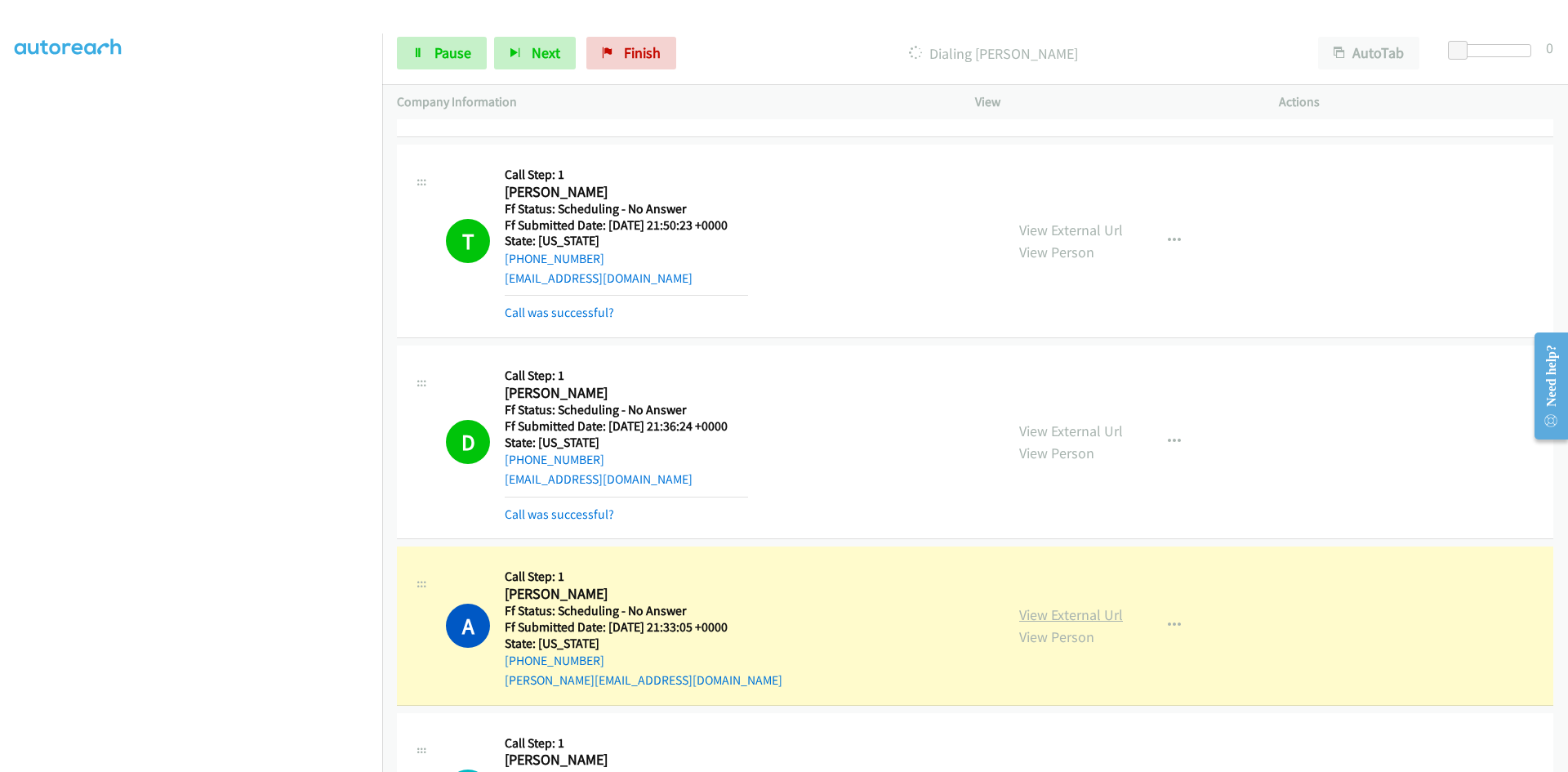
click at [1038, 616] on link "View External Url" at bounding box center [1072, 615] width 104 height 19
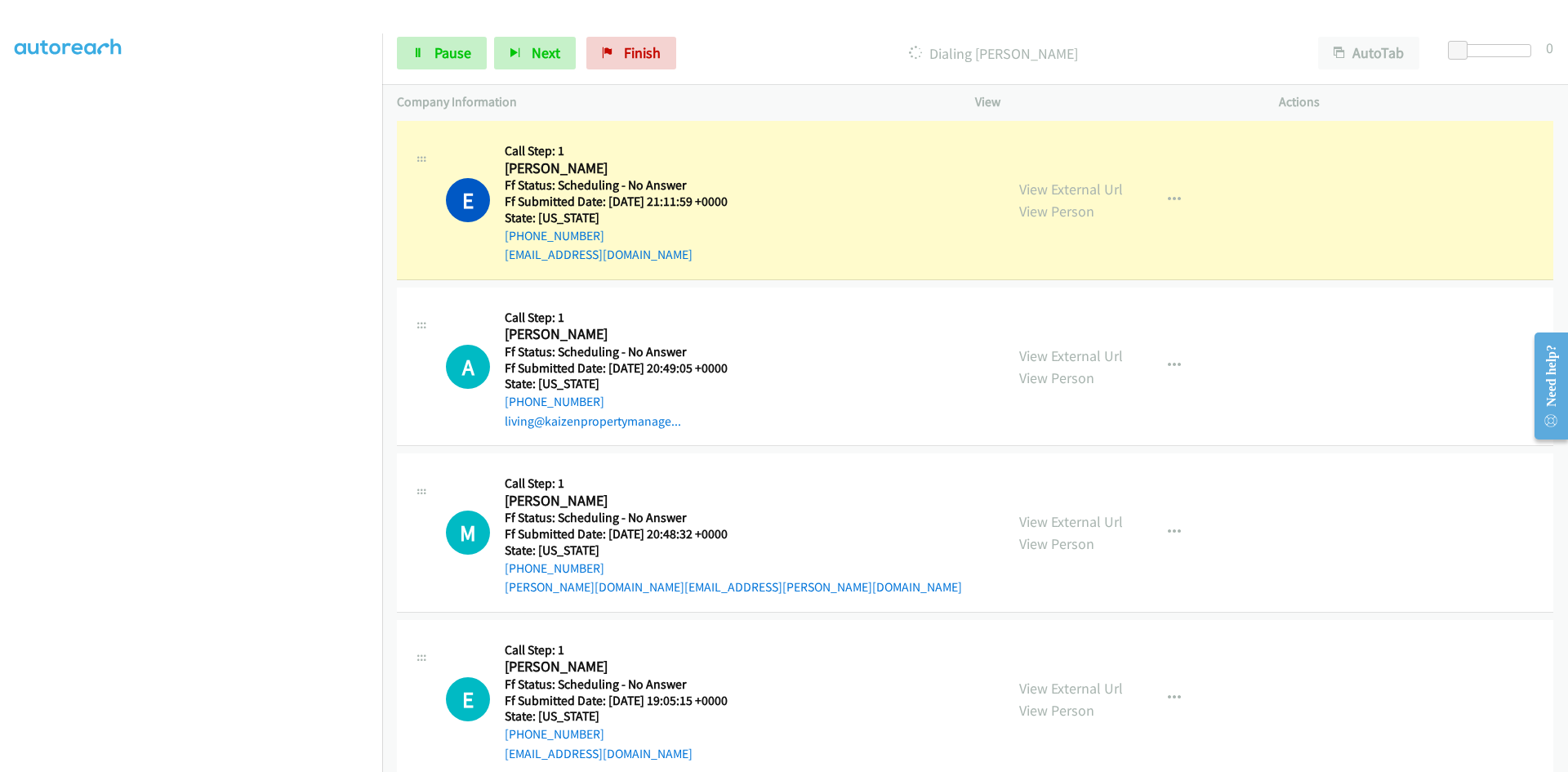
scroll to position [2205, 0]
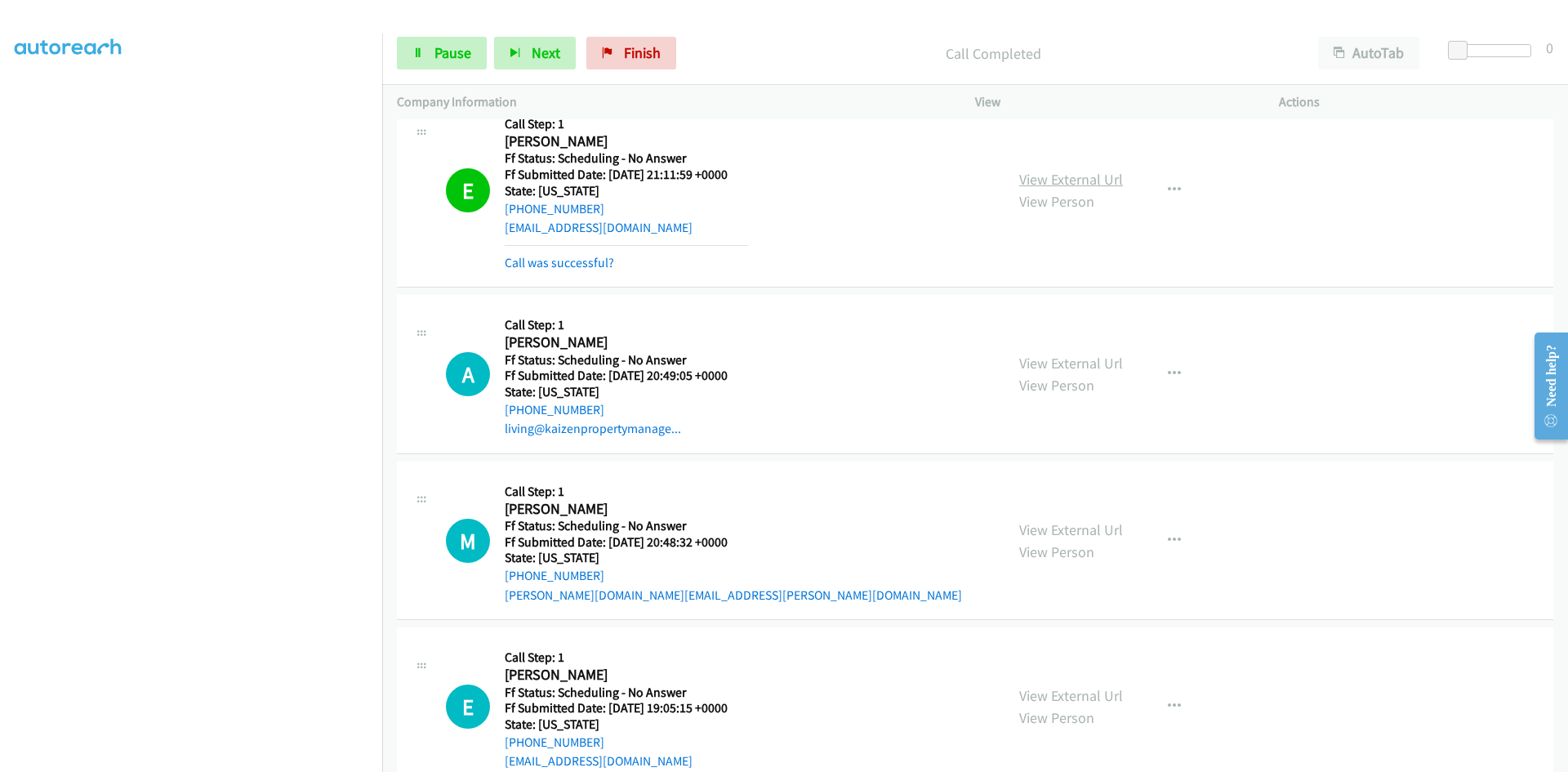
click at [1039, 181] on link "View External Url" at bounding box center [1072, 180] width 104 height 19
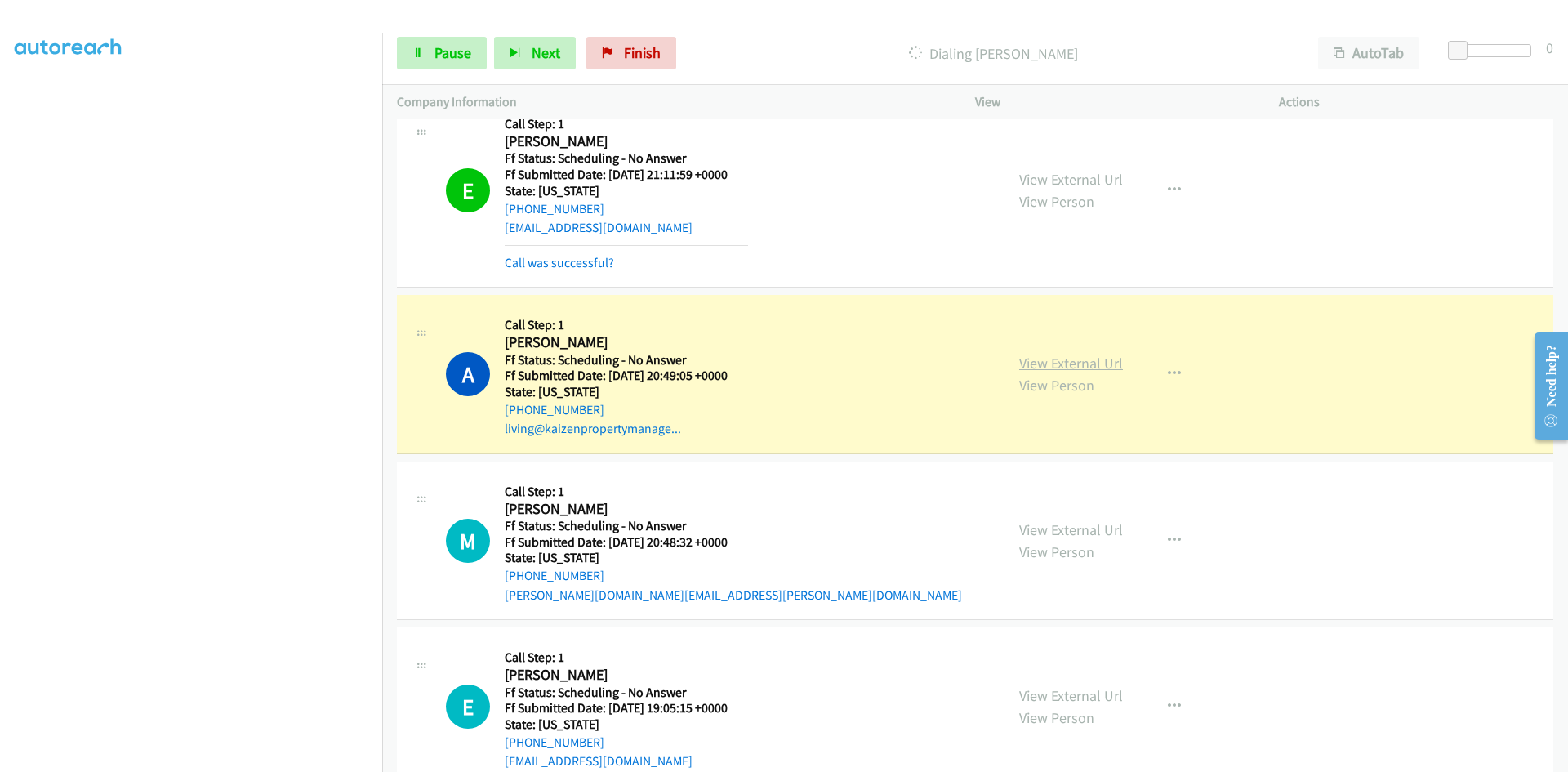
click at [1102, 364] on link "View External Url" at bounding box center [1072, 364] width 104 height 19
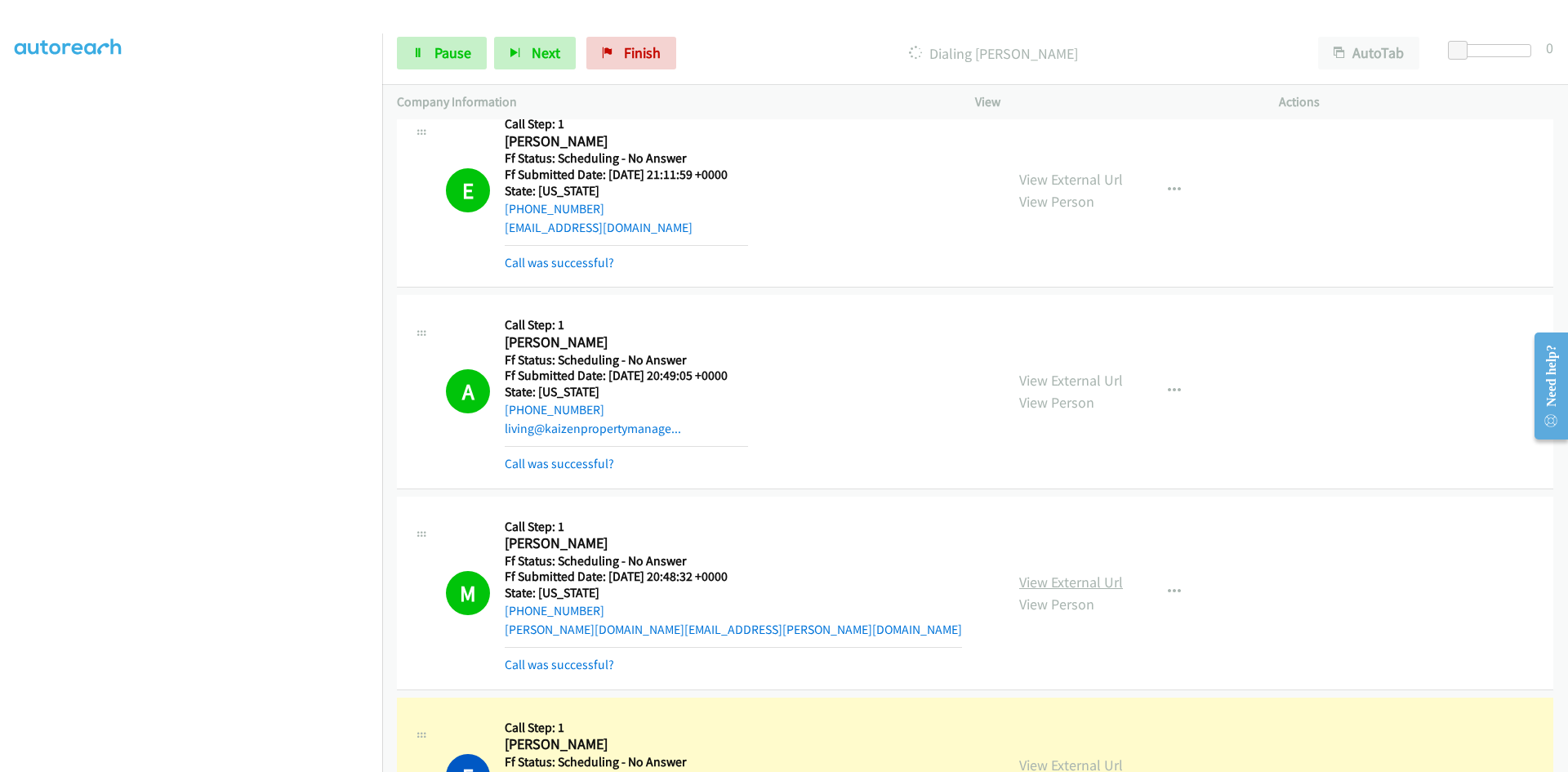
click at [1043, 585] on link "View External Url" at bounding box center [1072, 582] width 104 height 19
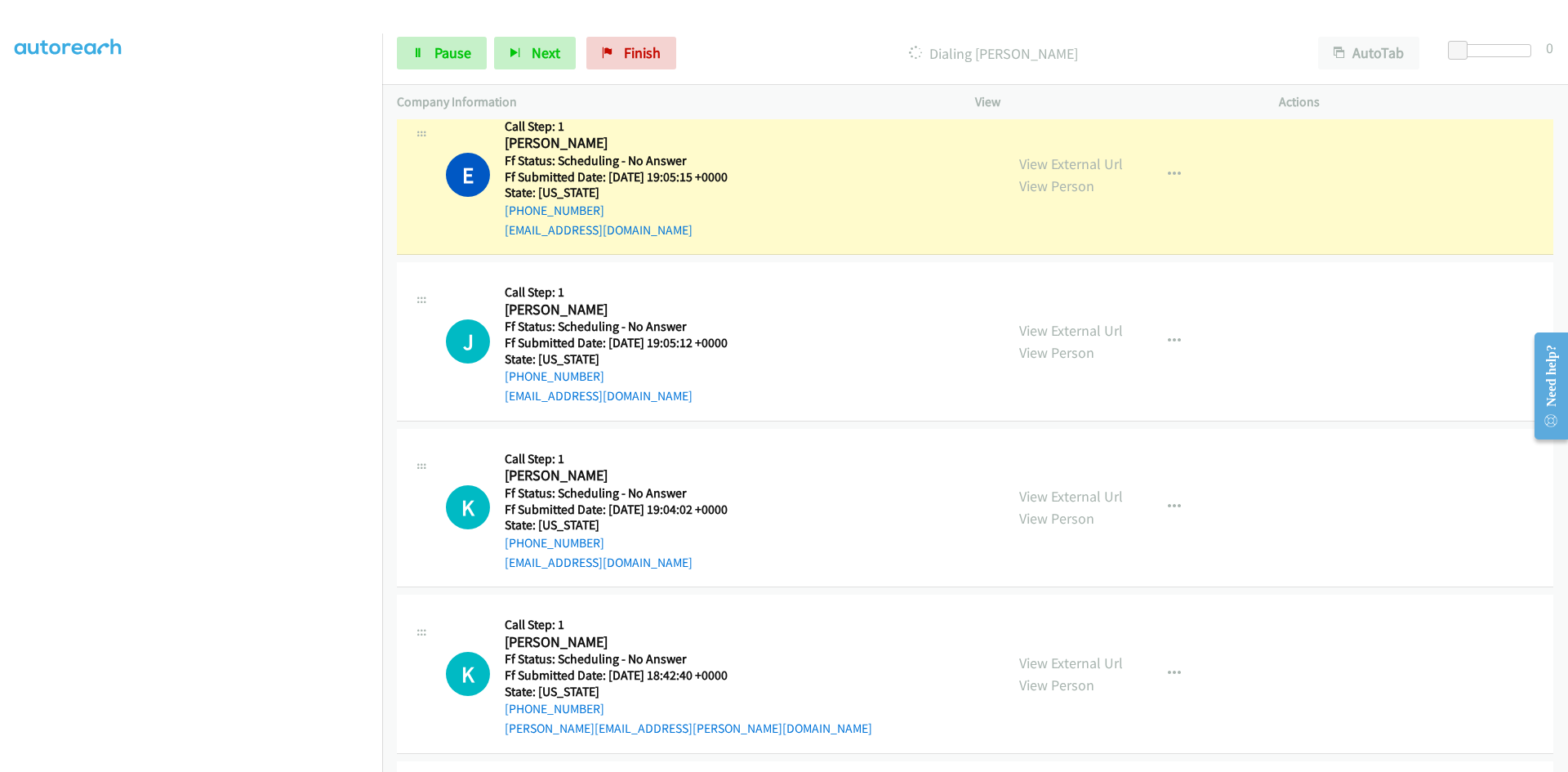
scroll to position [2778, 0]
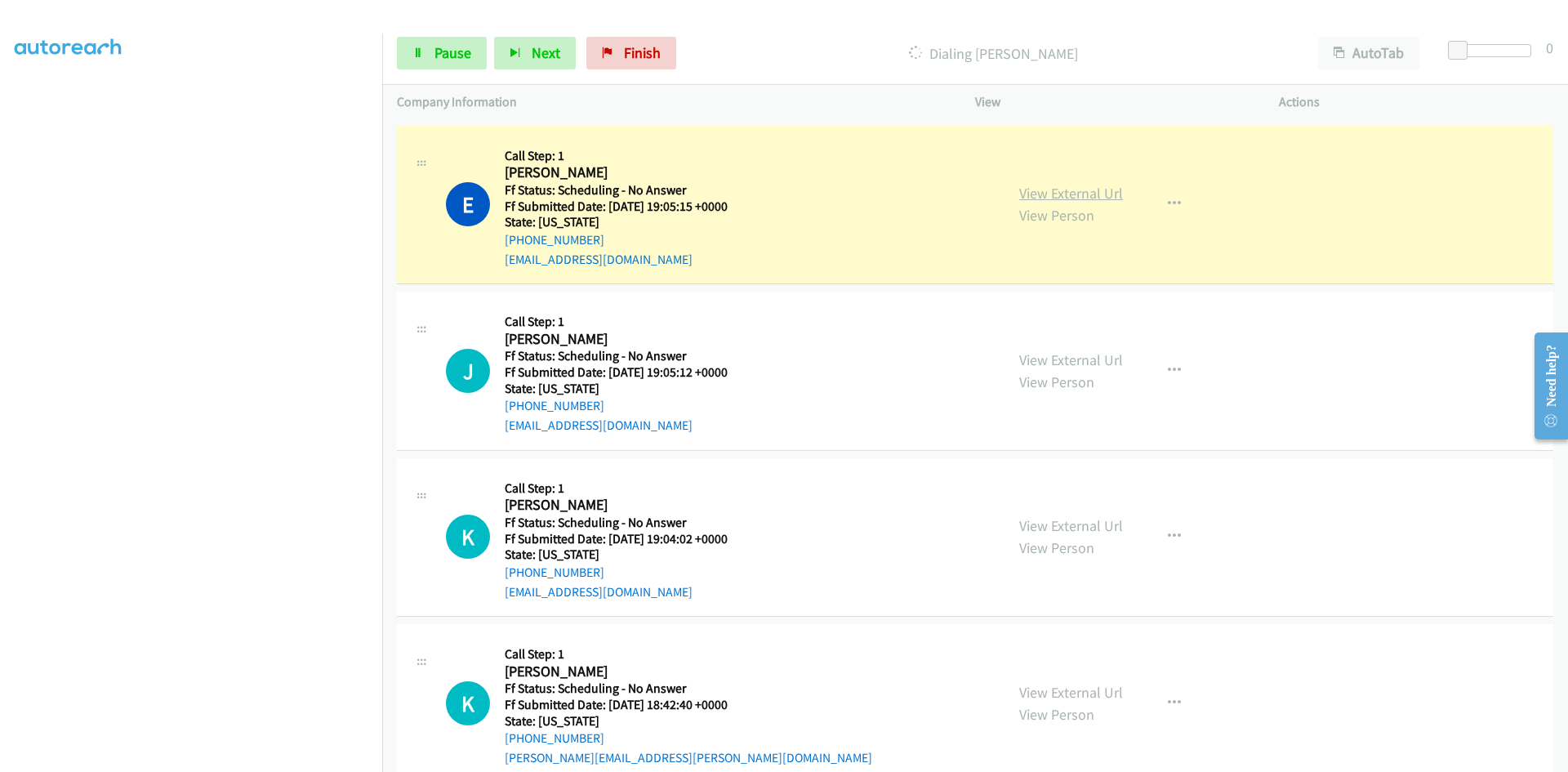
click at [1097, 190] on link "View External Url" at bounding box center [1072, 193] width 104 height 19
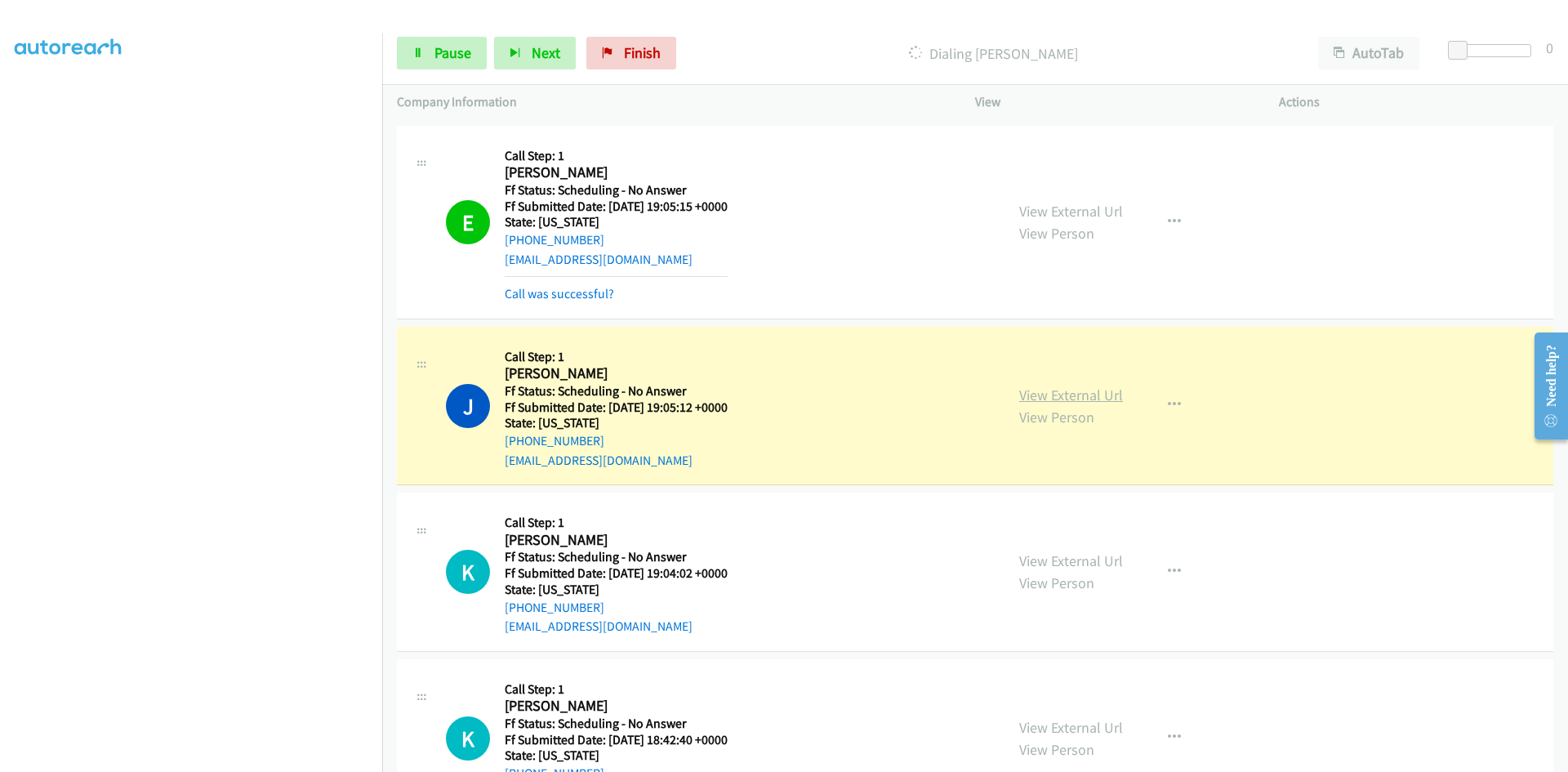
click at [1045, 391] on link "View External Url" at bounding box center [1072, 395] width 104 height 19
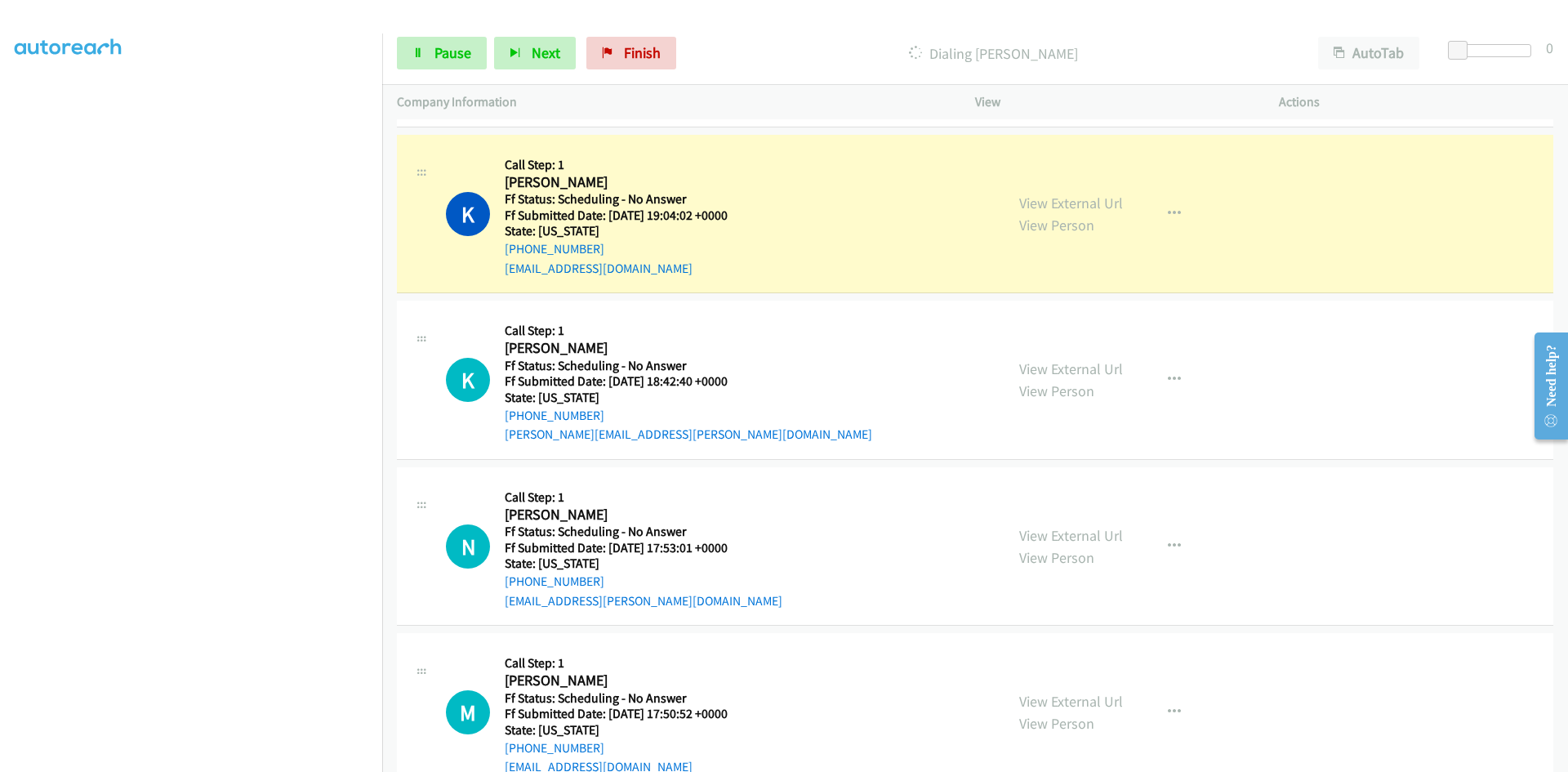
scroll to position [3186, 0]
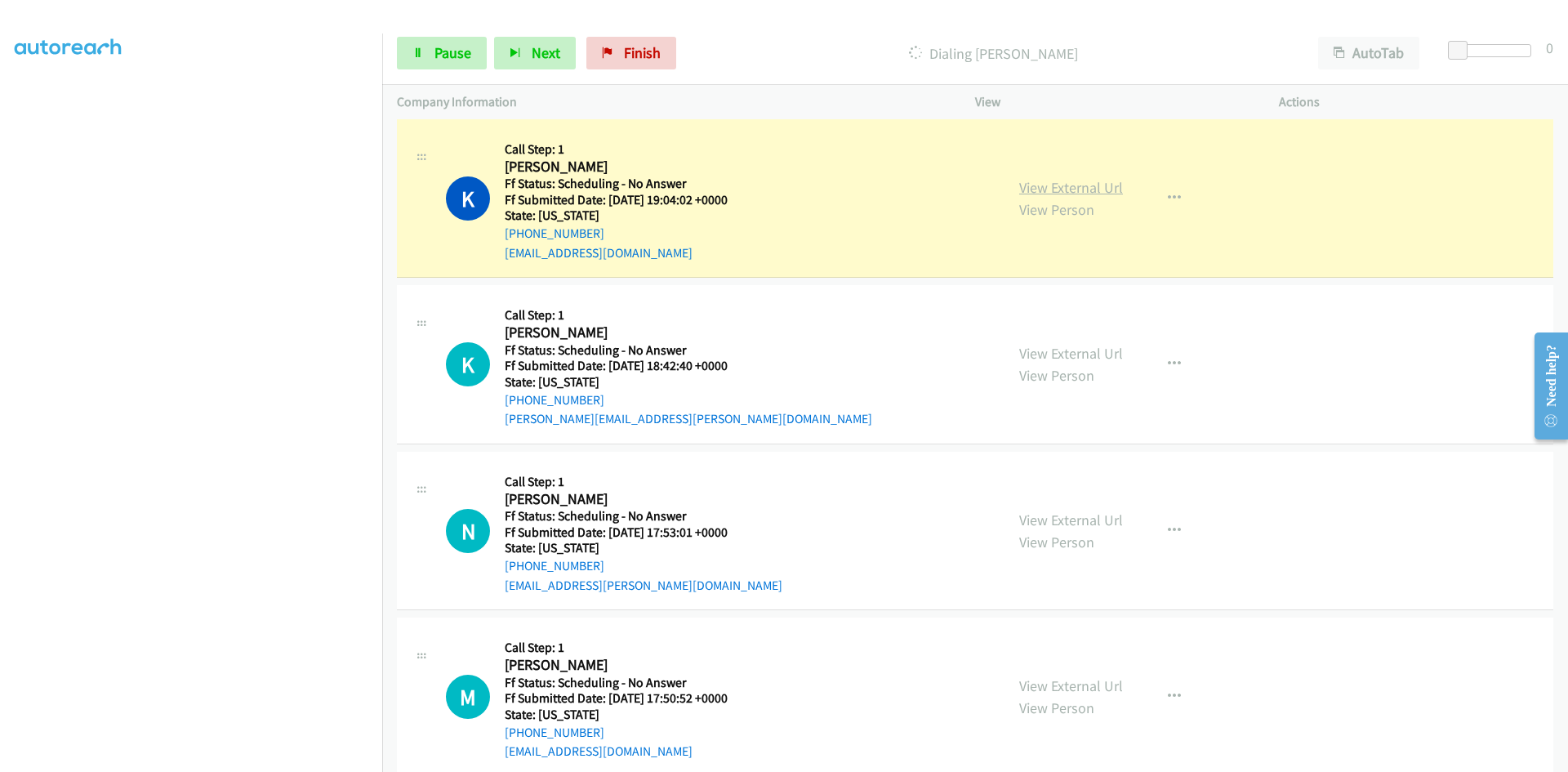
click at [1056, 189] on link "View External Url" at bounding box center [1072, 187] width 104 height 19
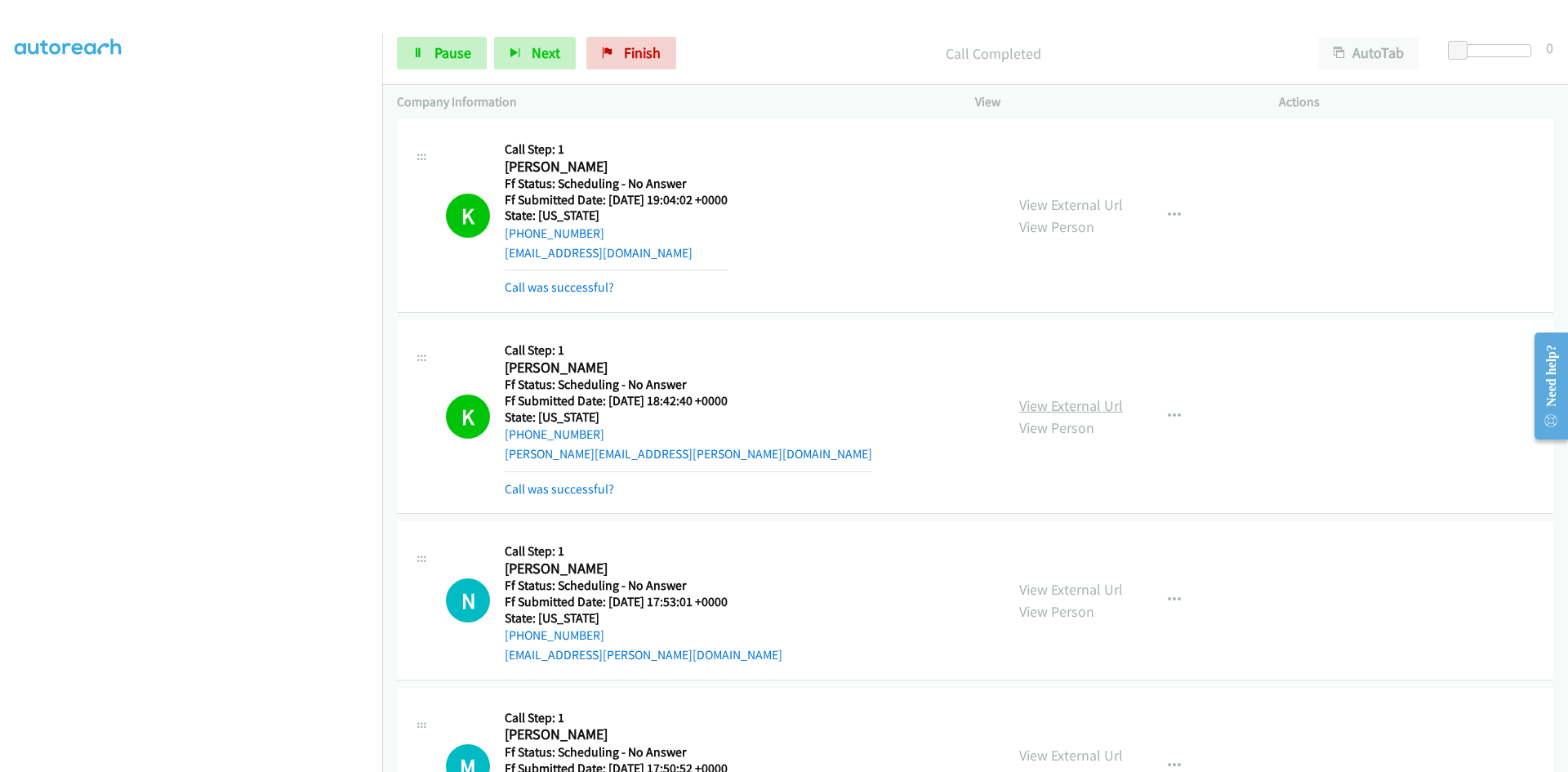
click at [1113, 402] on link "View External Url" at bounding box center [1072, 406] width 104 height 19
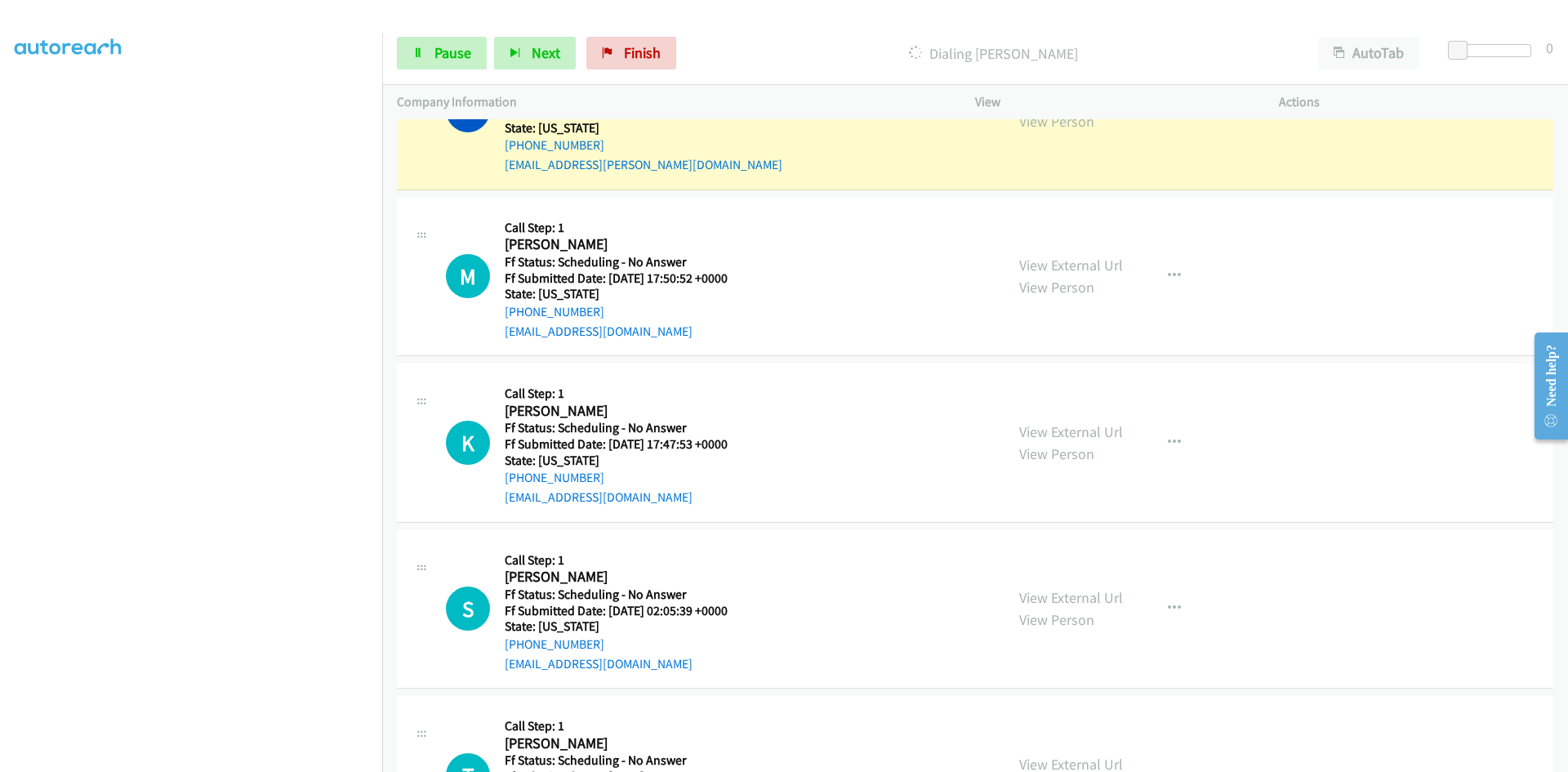
scroll to position [3595, 0]
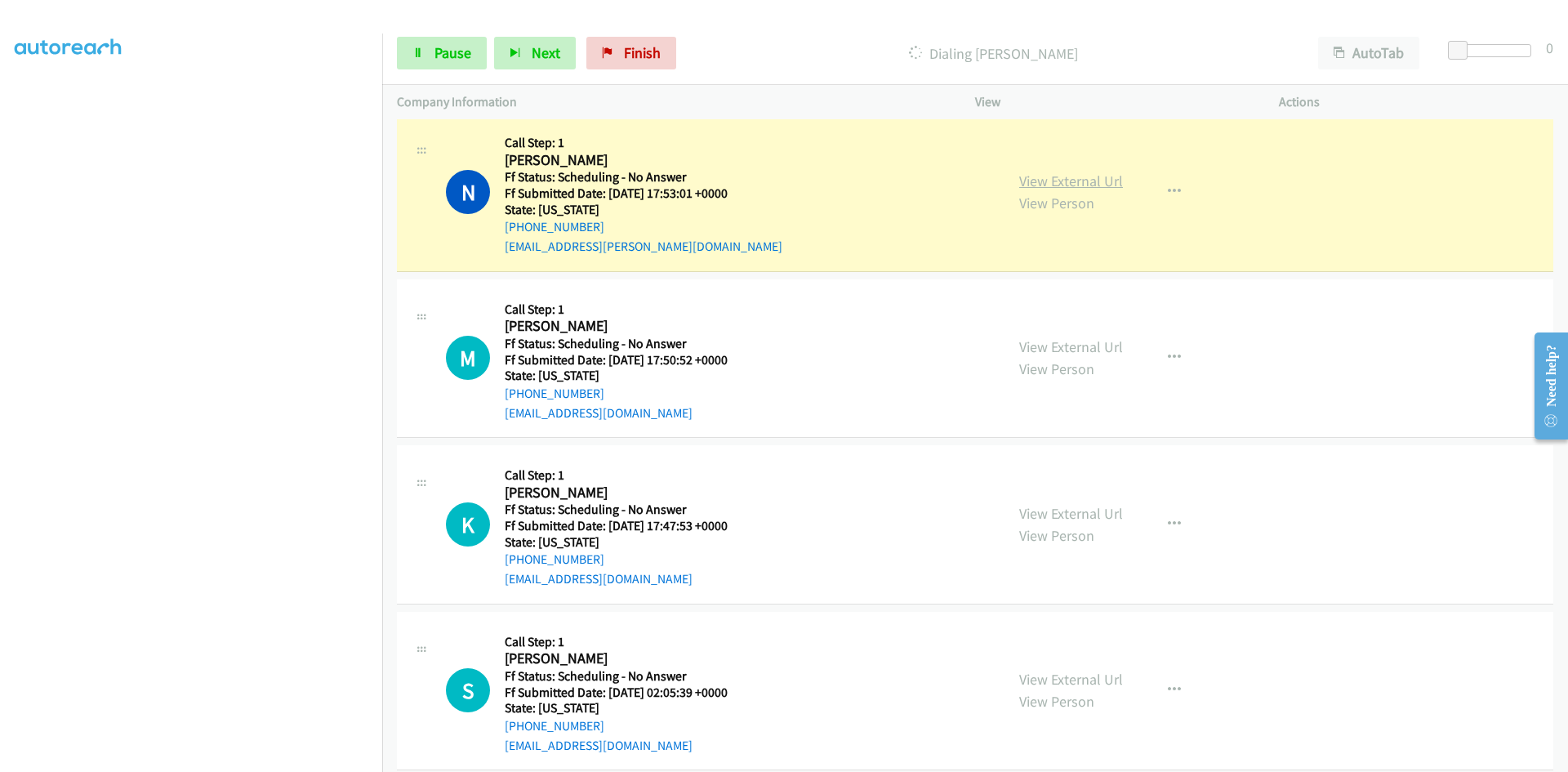
click at [1089, 180] on link "View External Url" at bounding box center [1072, 181] width 104 height 19
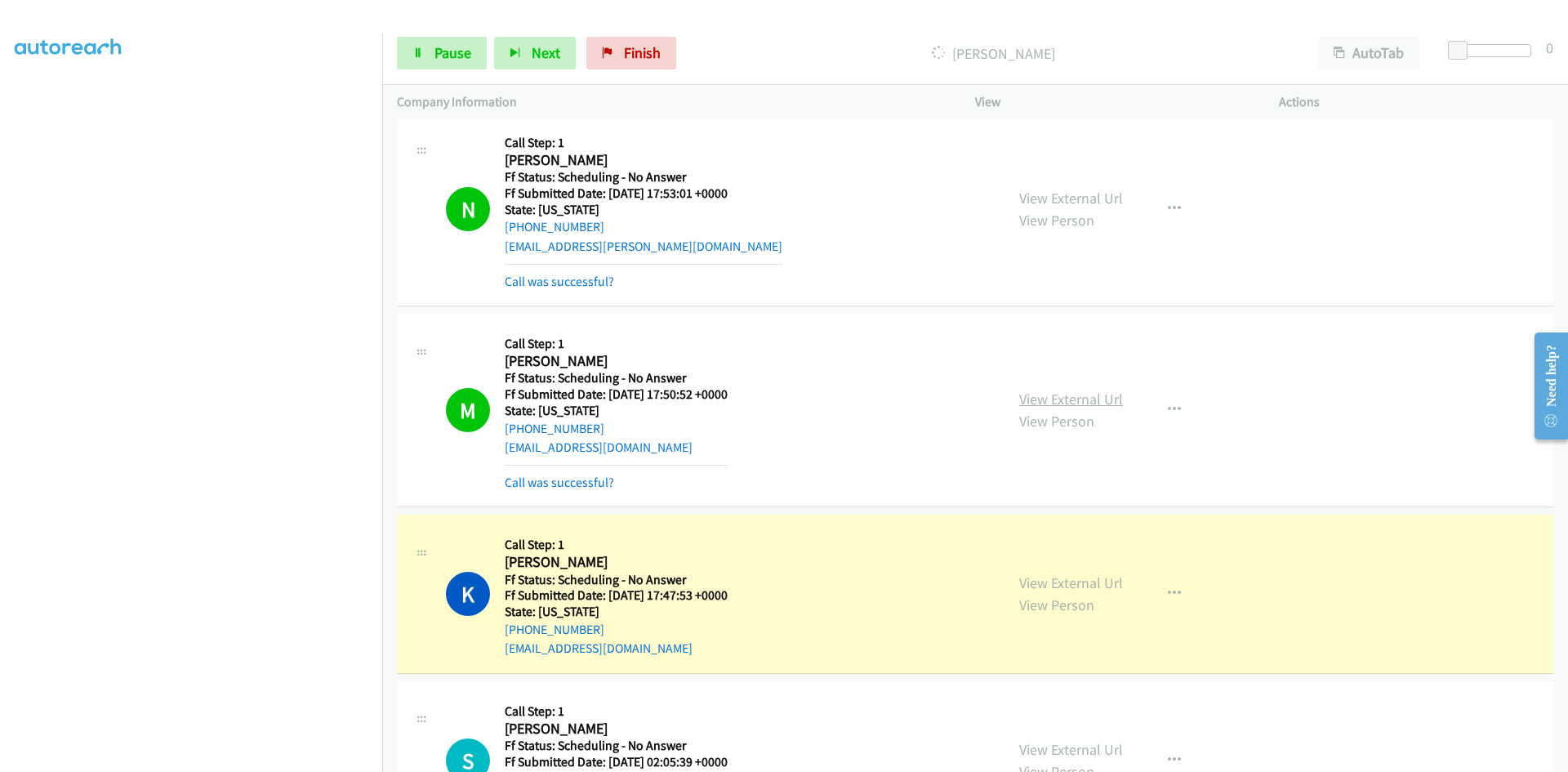
click at [1097, 398] on link "View External Url" at bounding box center [1072, 399] width 104 height 19
click at [1100, 586] on link "View External Url" at bounding box center [1072, 583] width 104 height 19
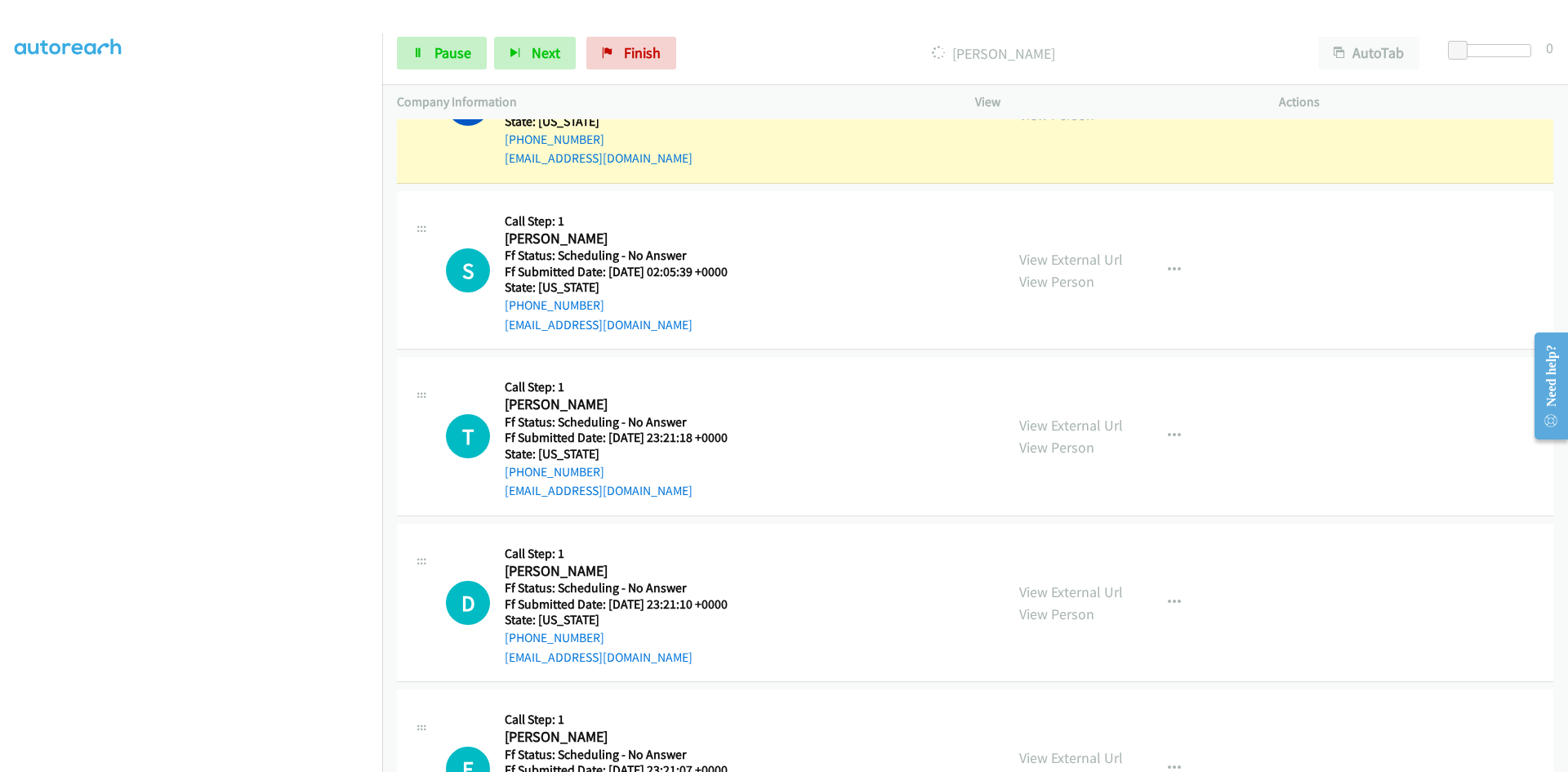
scroll to position [4102, 0]
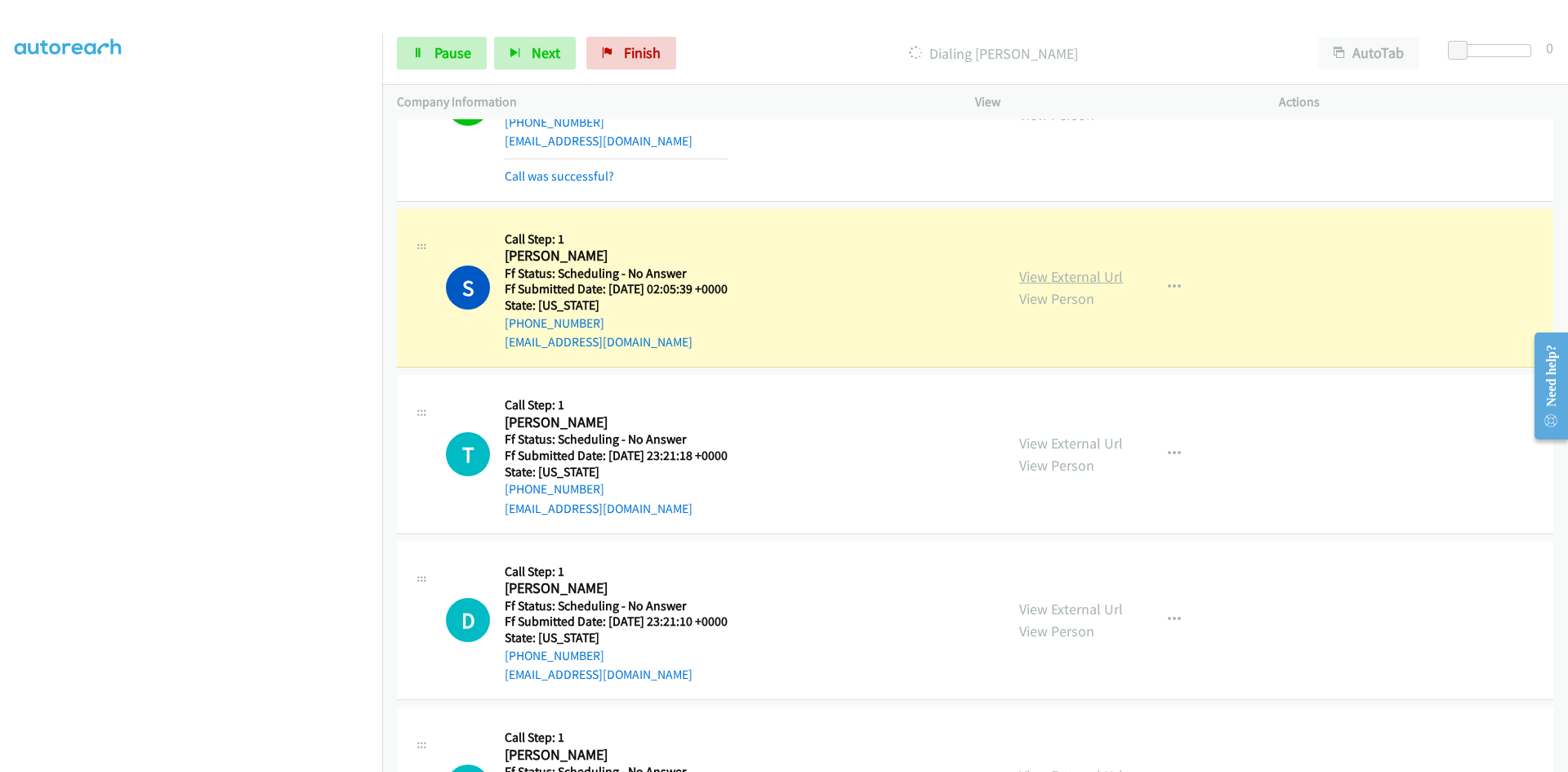
click at [1030, 275] on link "View External Url" at bounding box center [1072, 276] width 104 height 19
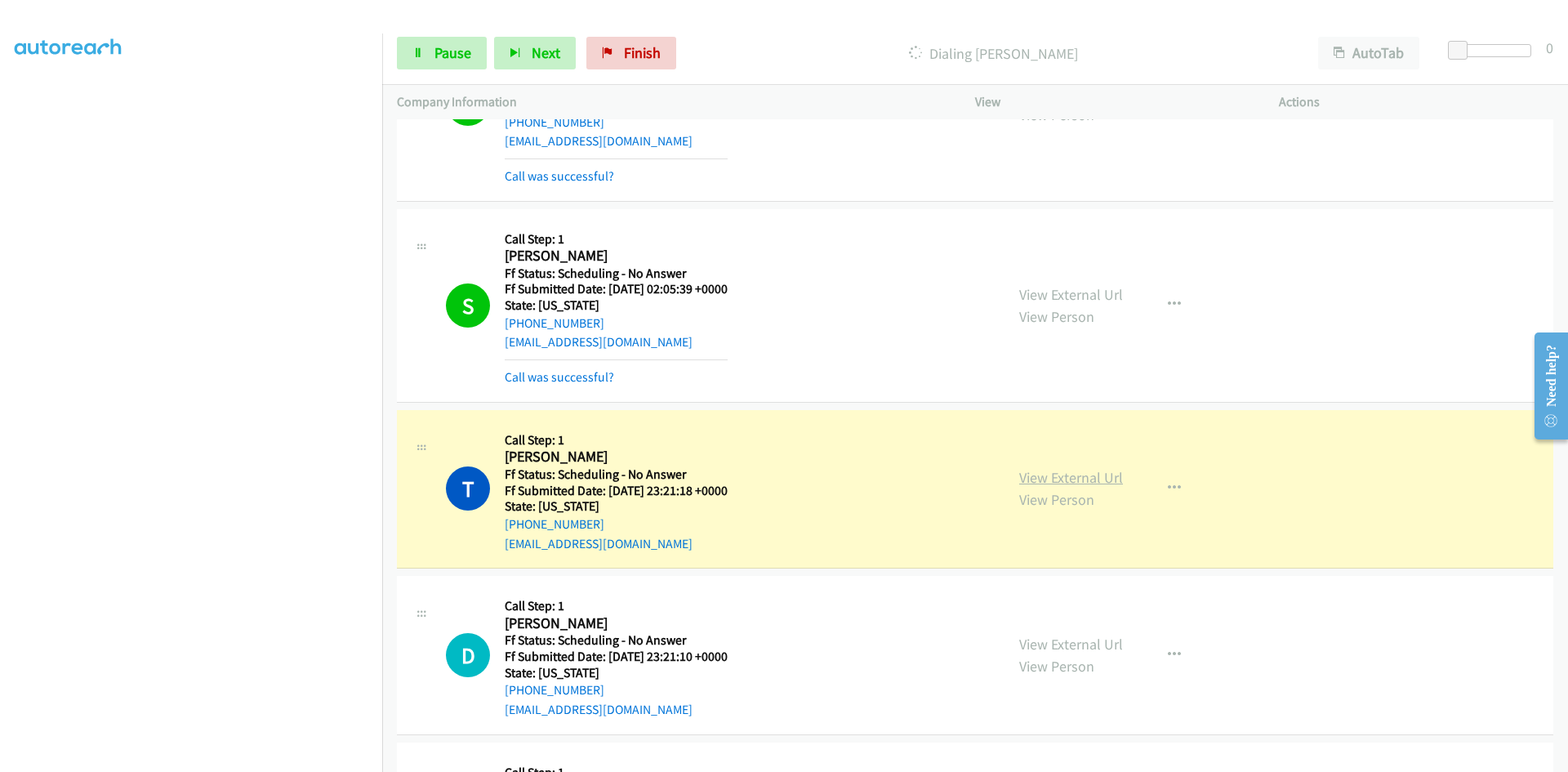
click at [1063, 471] on link "View External Url" at bounding box center [1072, 478] width 104 height 19
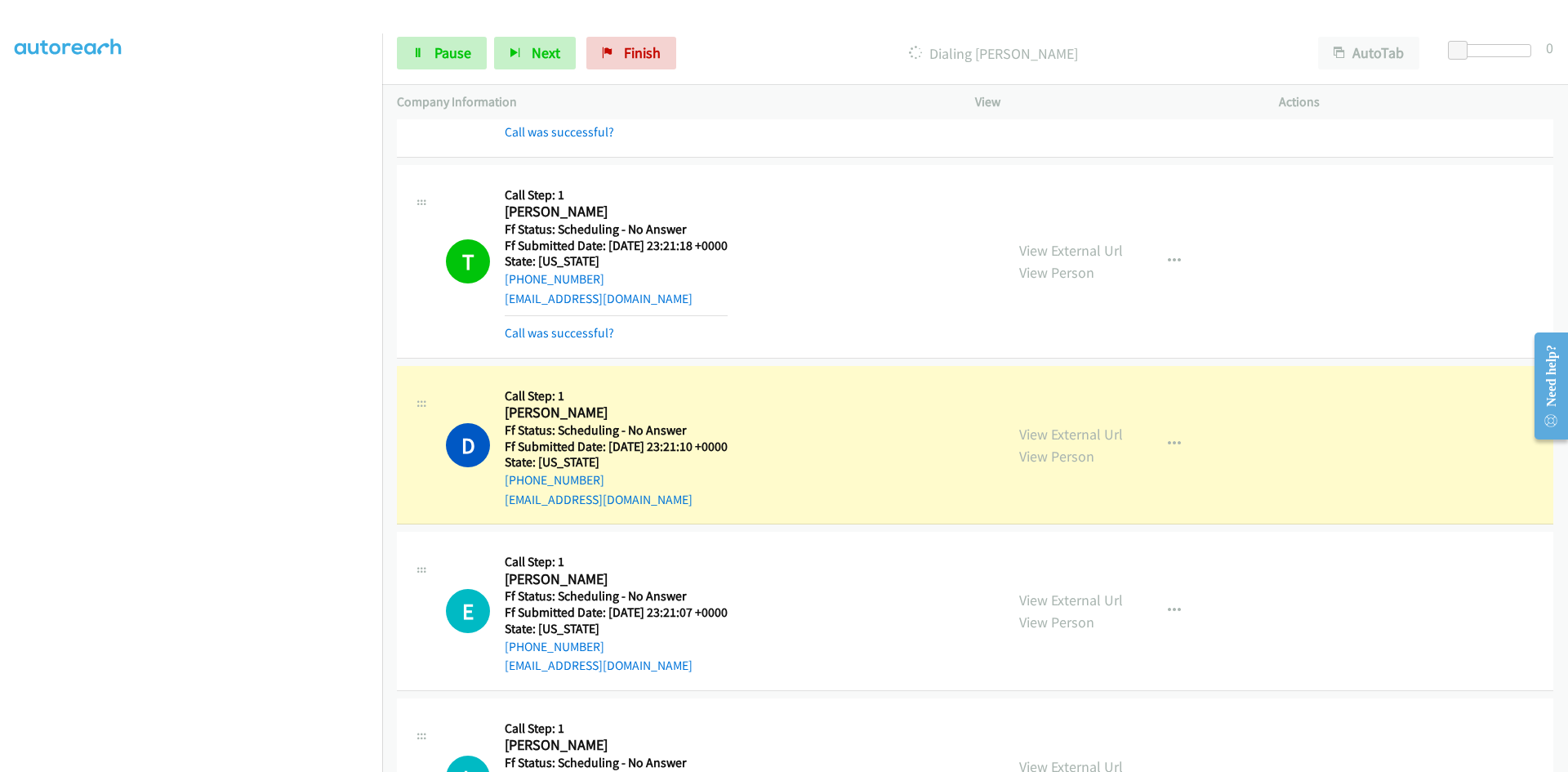
scroll to position [4429, 0]
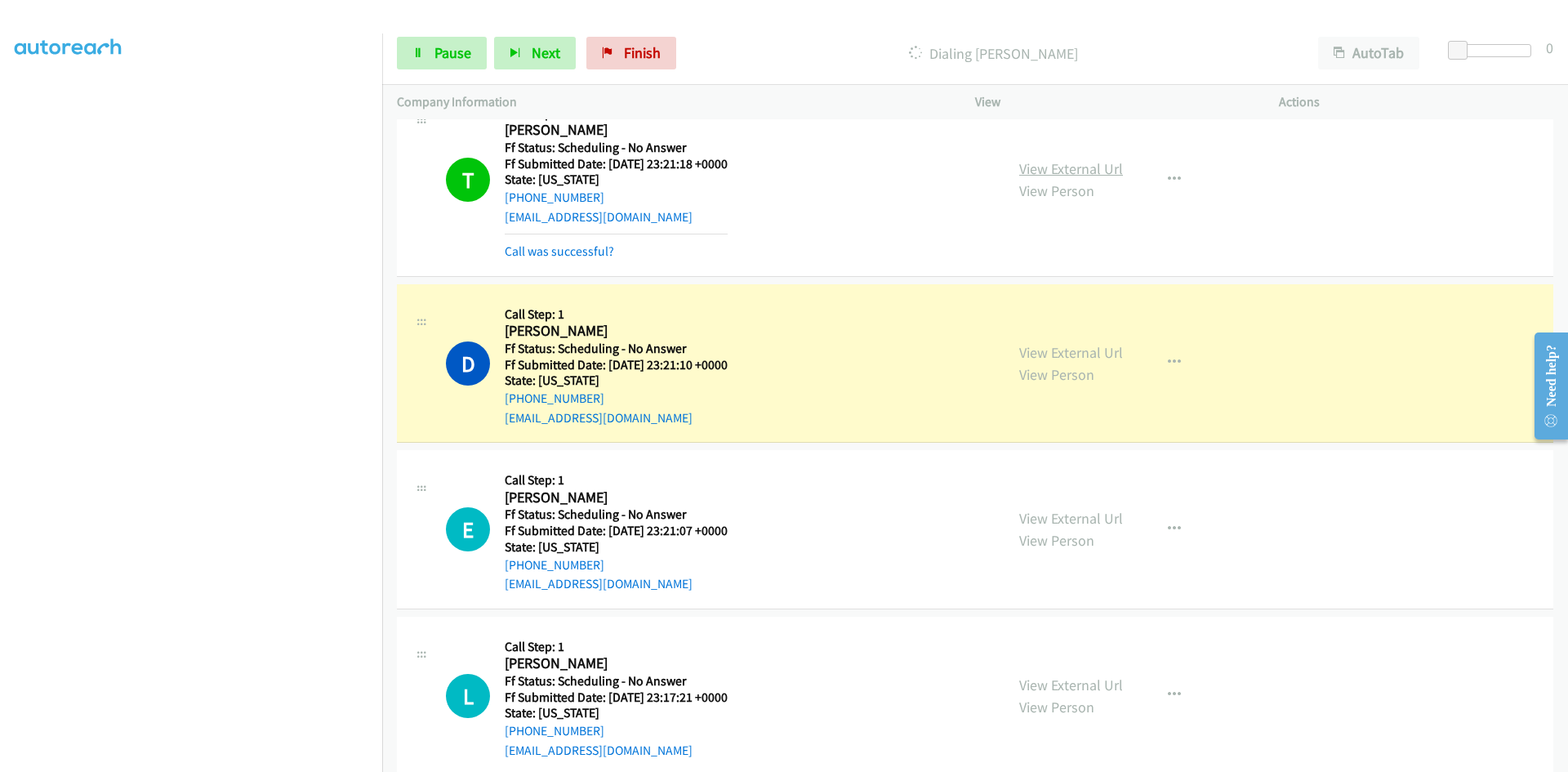
click at [1046, 167] on link "View External Url" at bounding box center [1072, 168] width 104 height 19
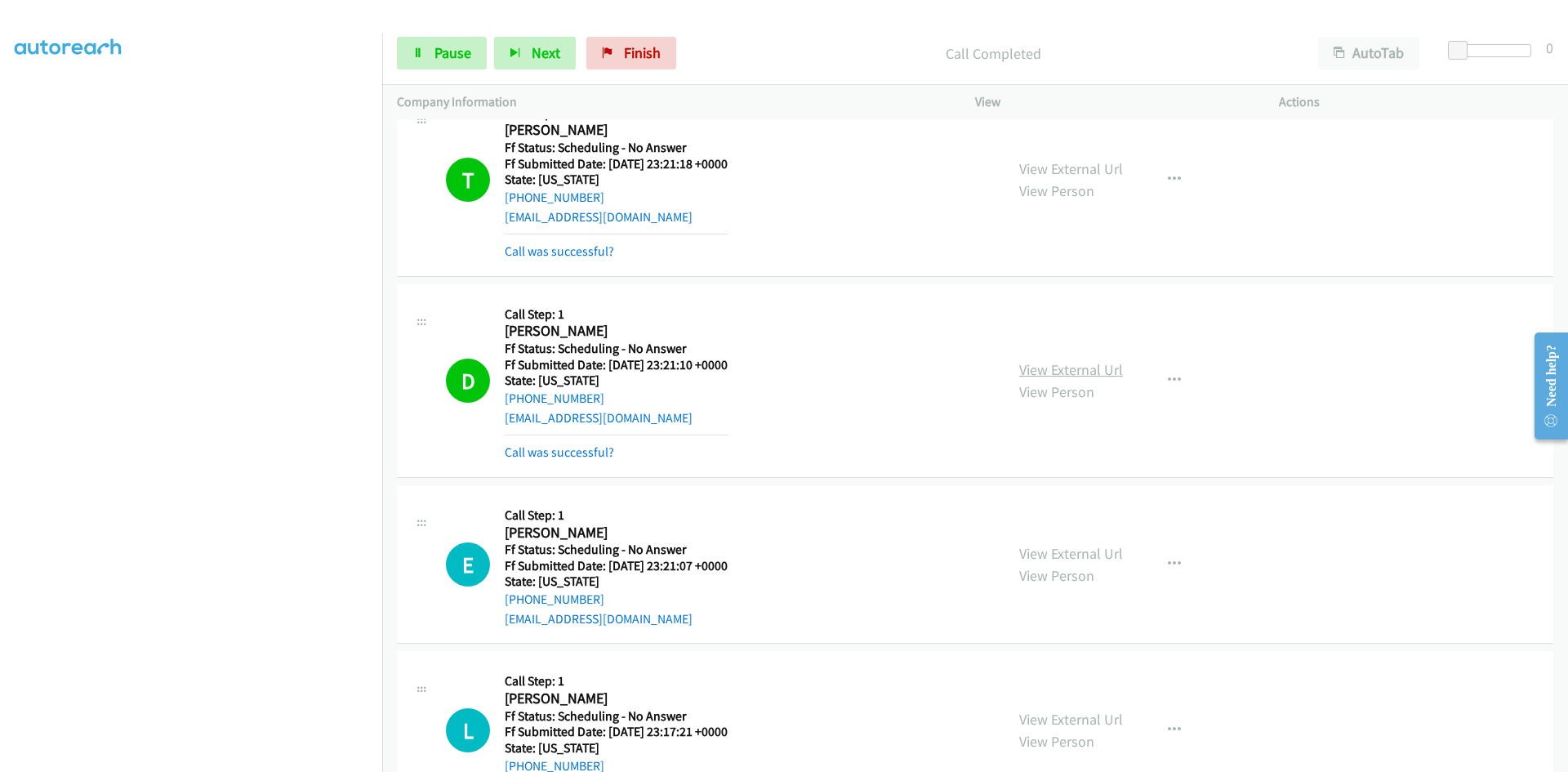
click at [1064, 369] on link "View External Url" at bounding box center [1072, 370] width 104 height 19
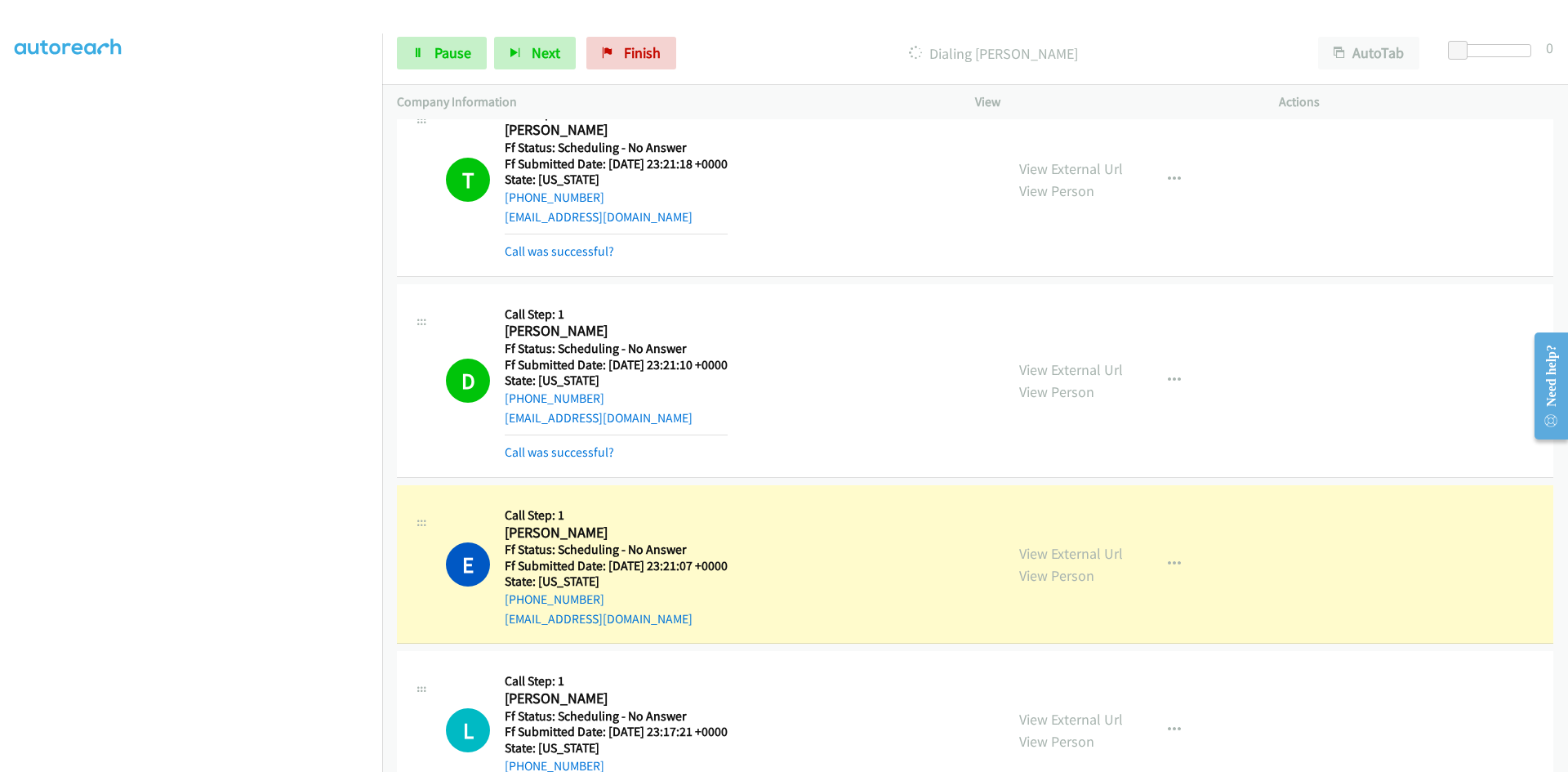
click at [1037, 554] on div "View External Url View Person View External Url Email Schedule/Manage Callback …" at bounding box center [1164, 564] width 319 height 129
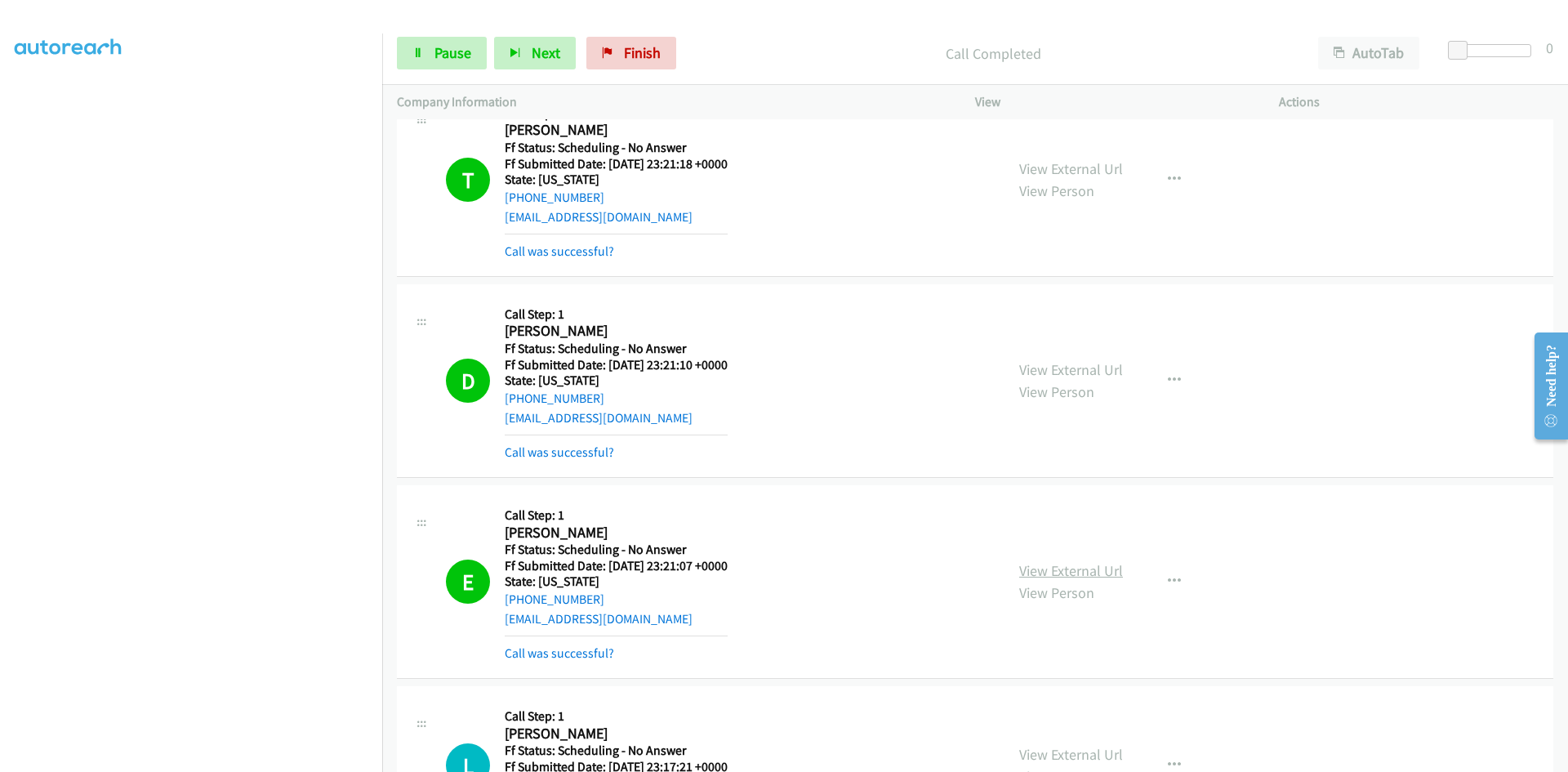
click at [1046, 568] on link "View External Url" at bounding box center [1072, 571] width 104 height 19
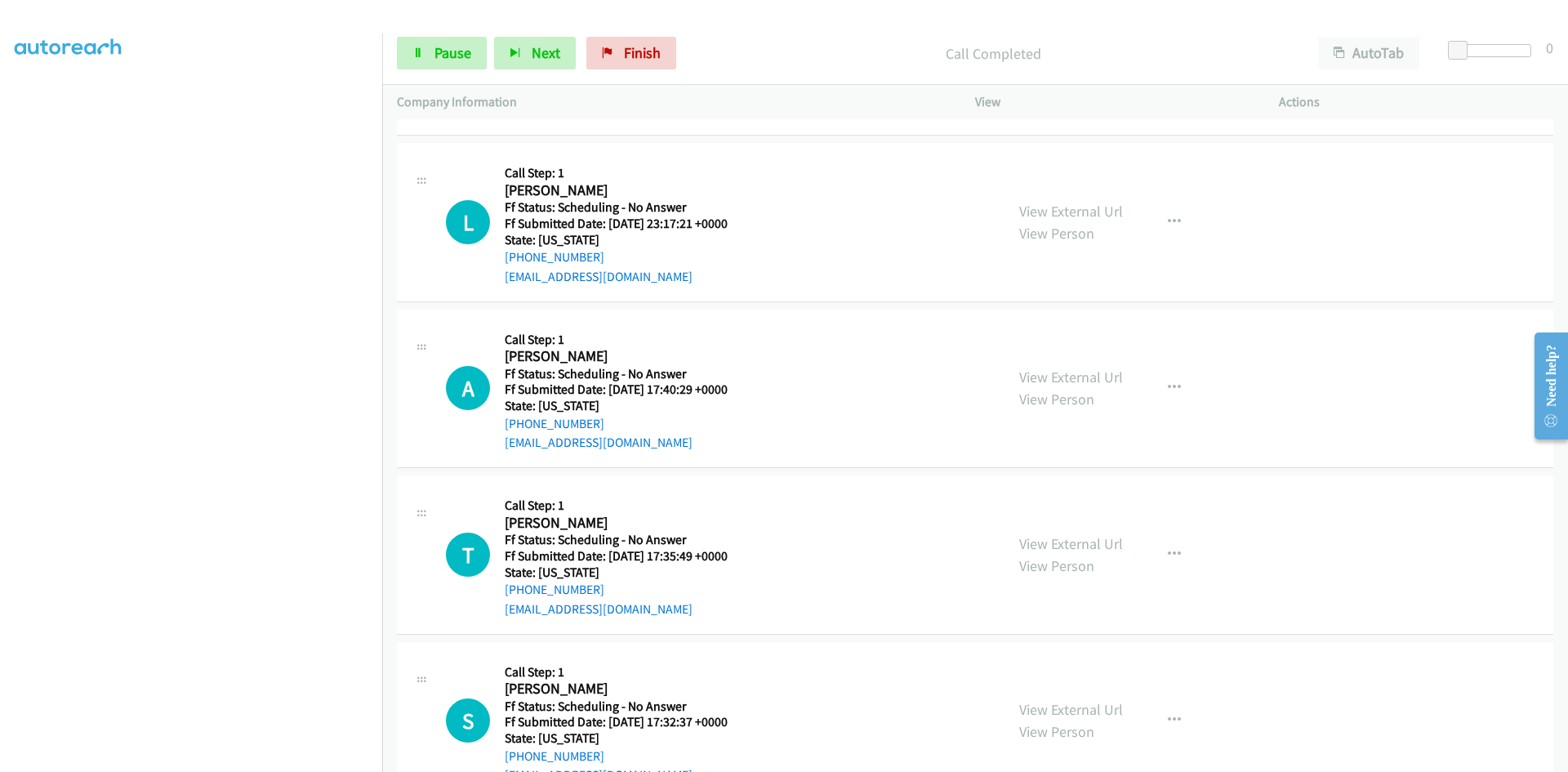
scroll to position [5001, 0]
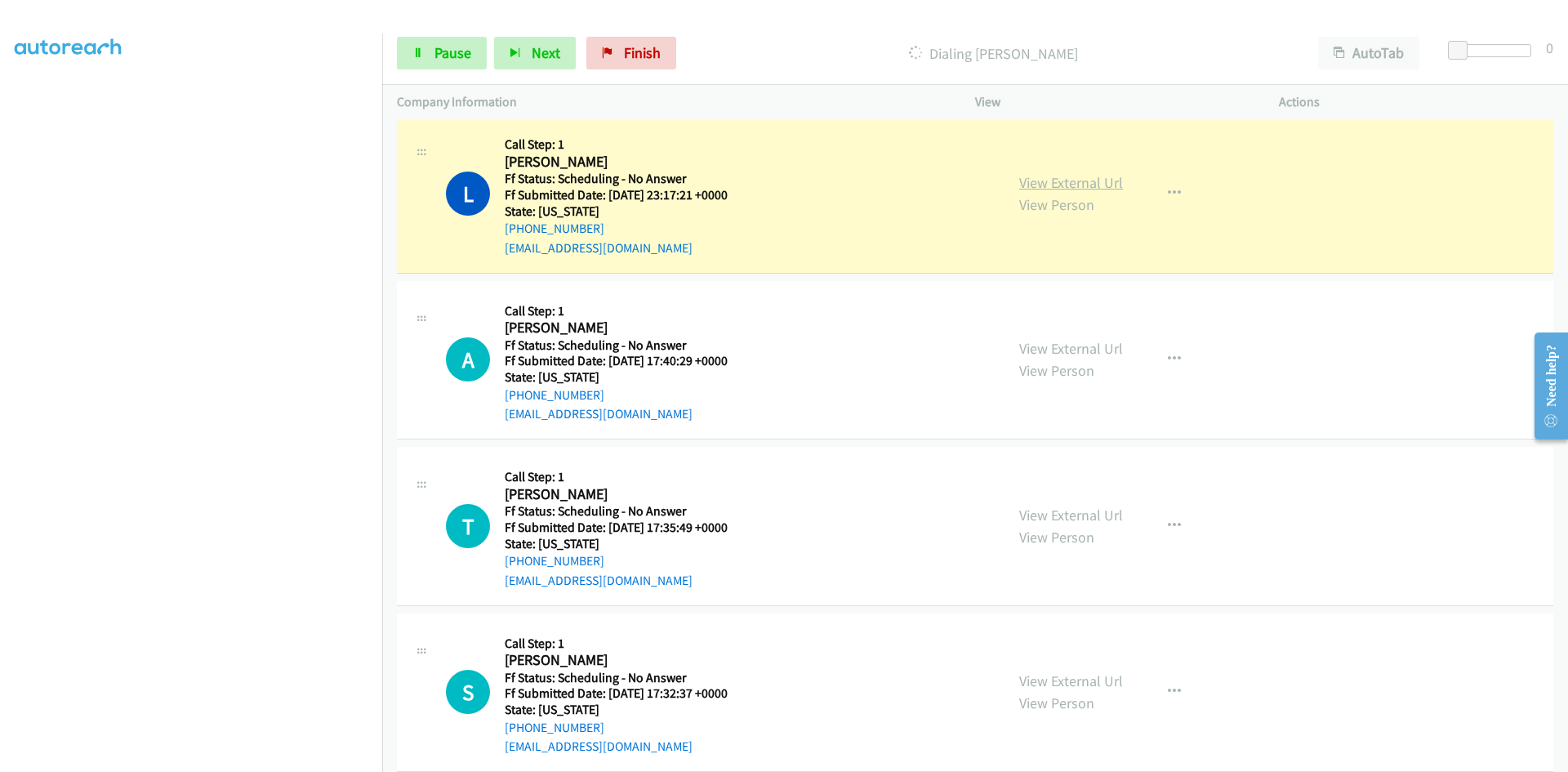
click at [1091, 179] on link "View External Url" at bounding box center [1072, 183] width 104 height 19
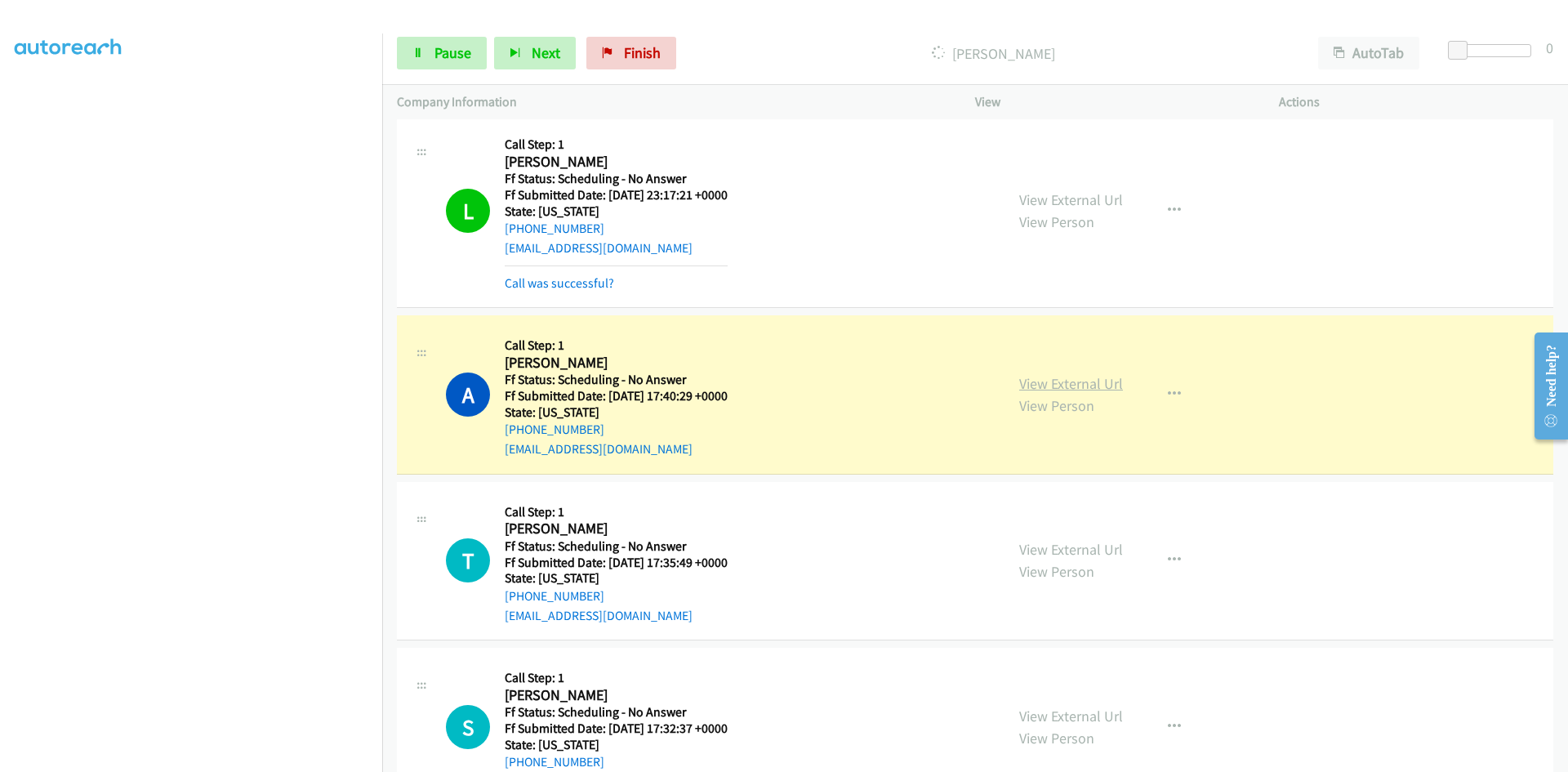
click at [1096, 387] on link "View External Url" at bounding box center [1072, 383] width 104 height 19
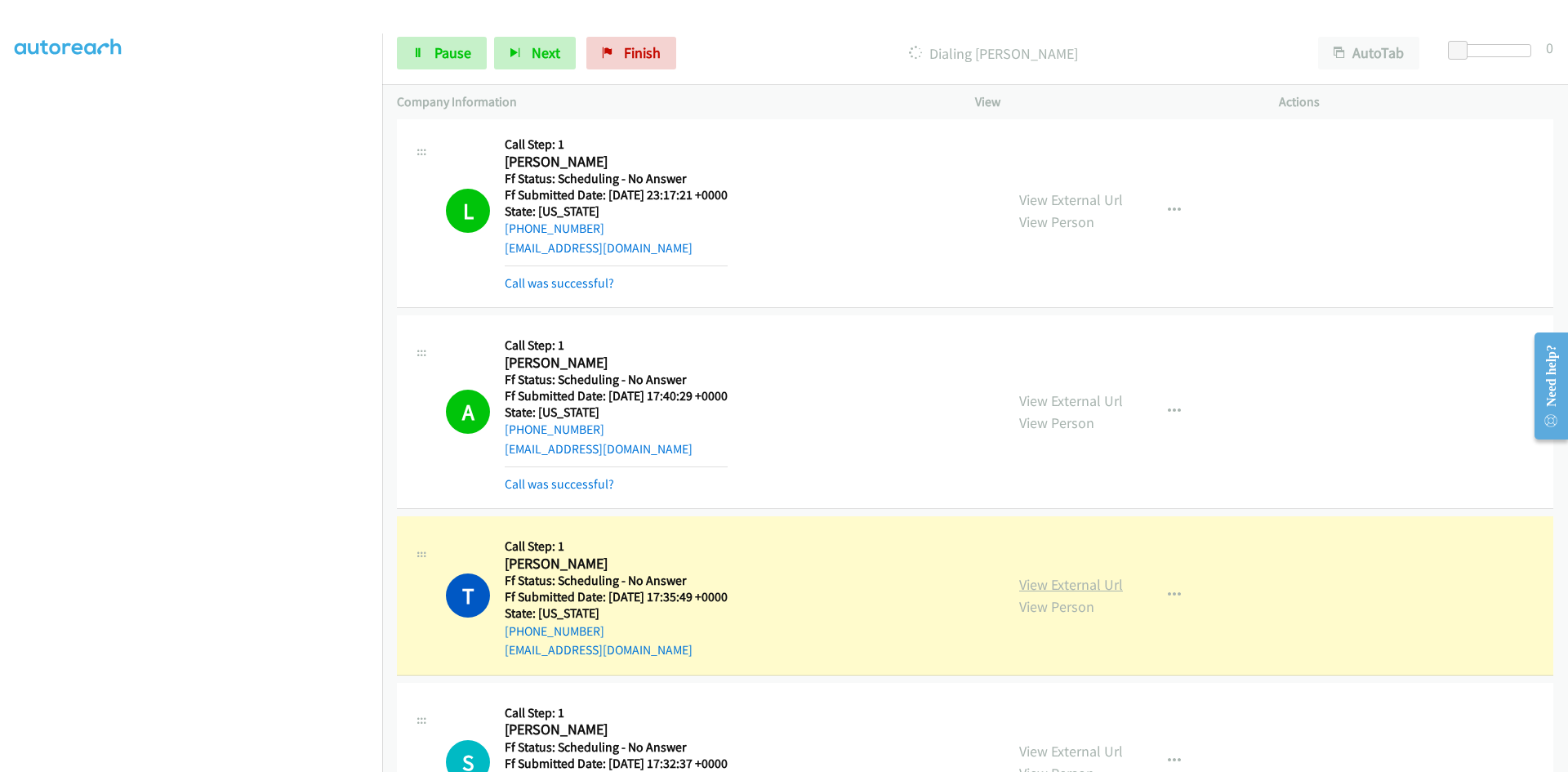
click at [1072, 583] on link "View External Url" at bounding box center [1072, 585] width 104 height 19
click at [456, 59] on span "Pause" at bounding box center [452, 53] width 37 height 19
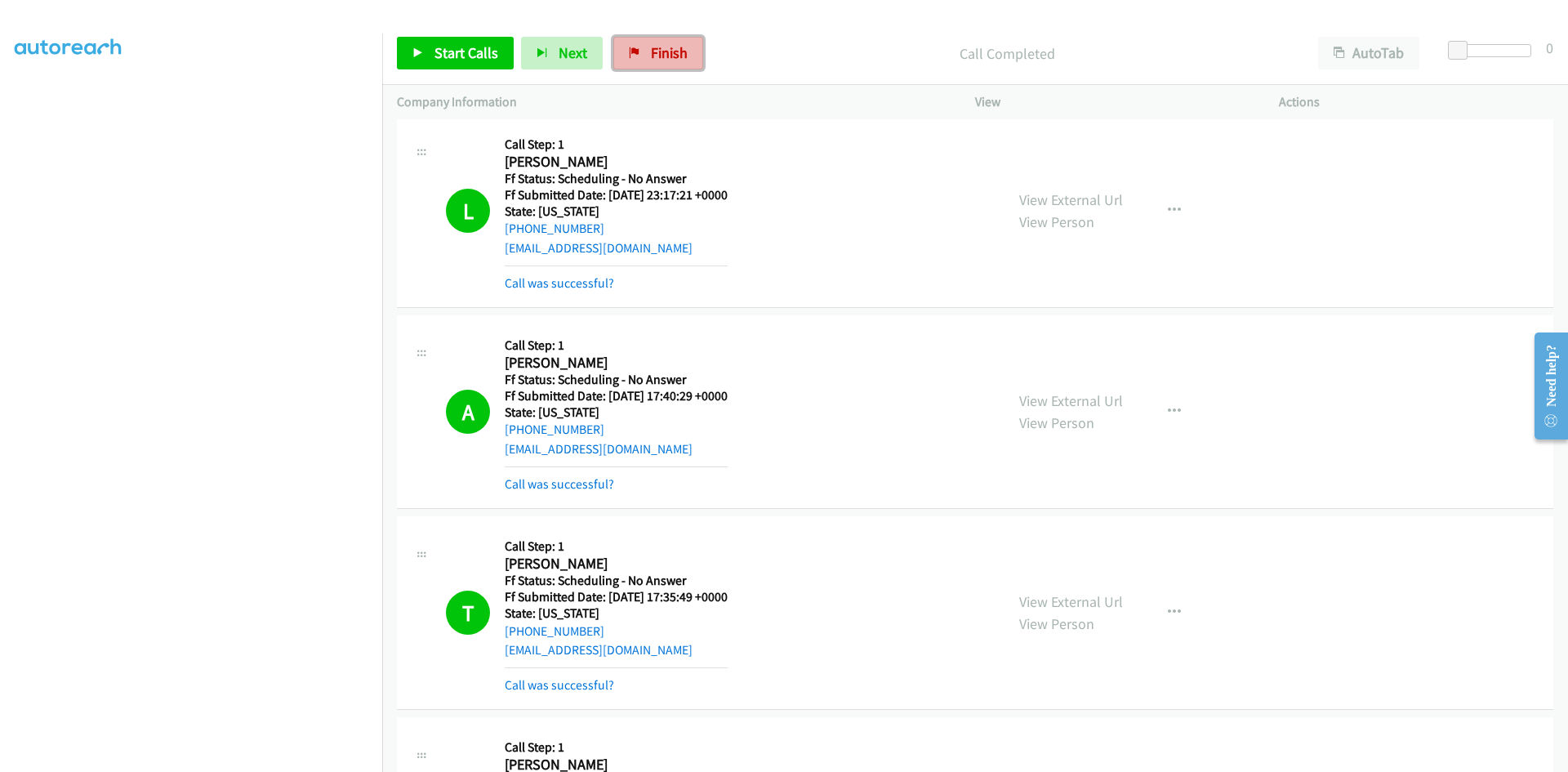
click at [627, 45] on link "Finish" at bounding box center [659, 54] width 90 height 33
